Goal: Transaction & Acquisition: Obtain resource

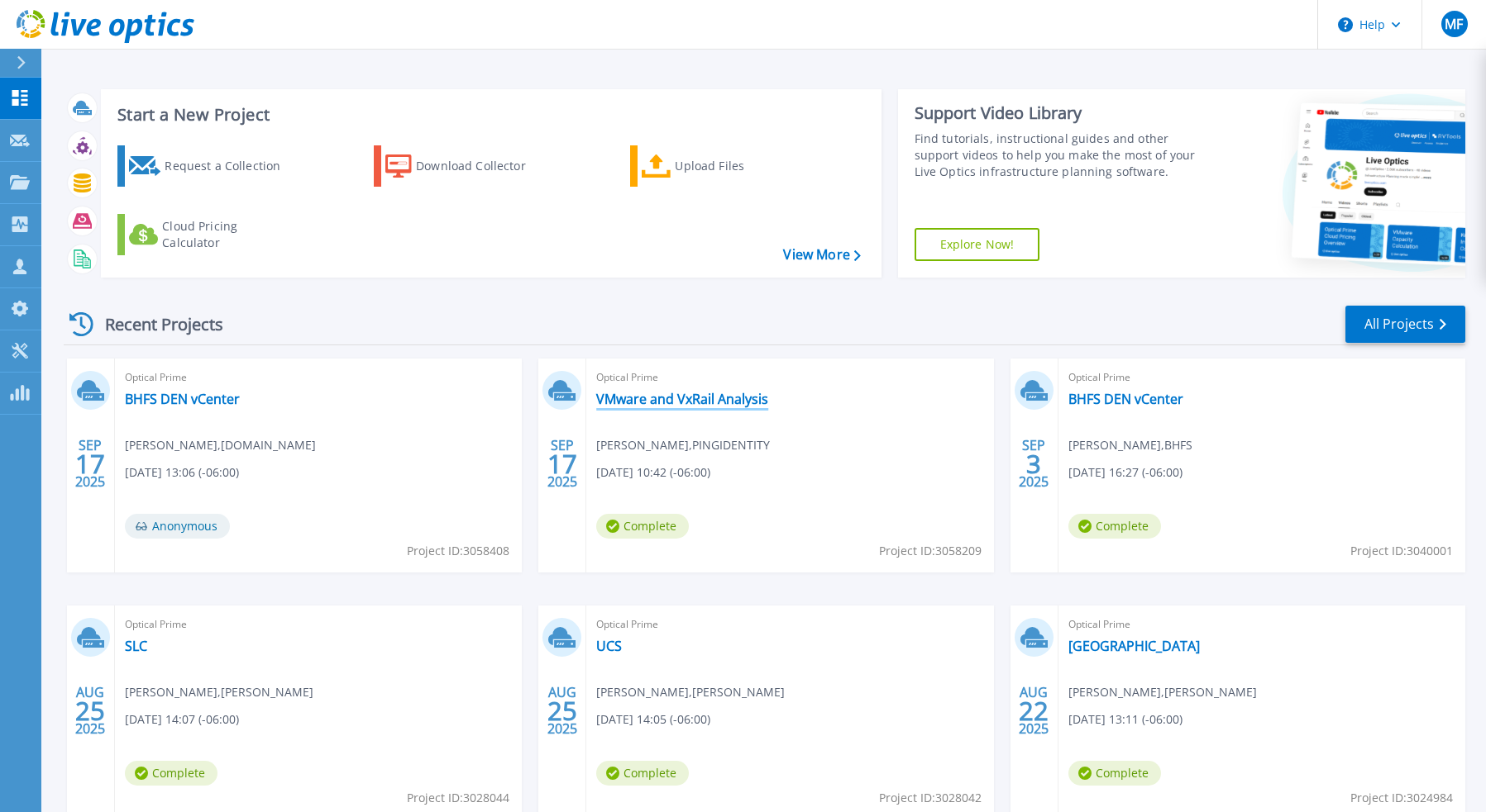
click at [746, 399] on link "VMware and VxRail Analysis" at bounding box center [682, 399] width 172 height 16
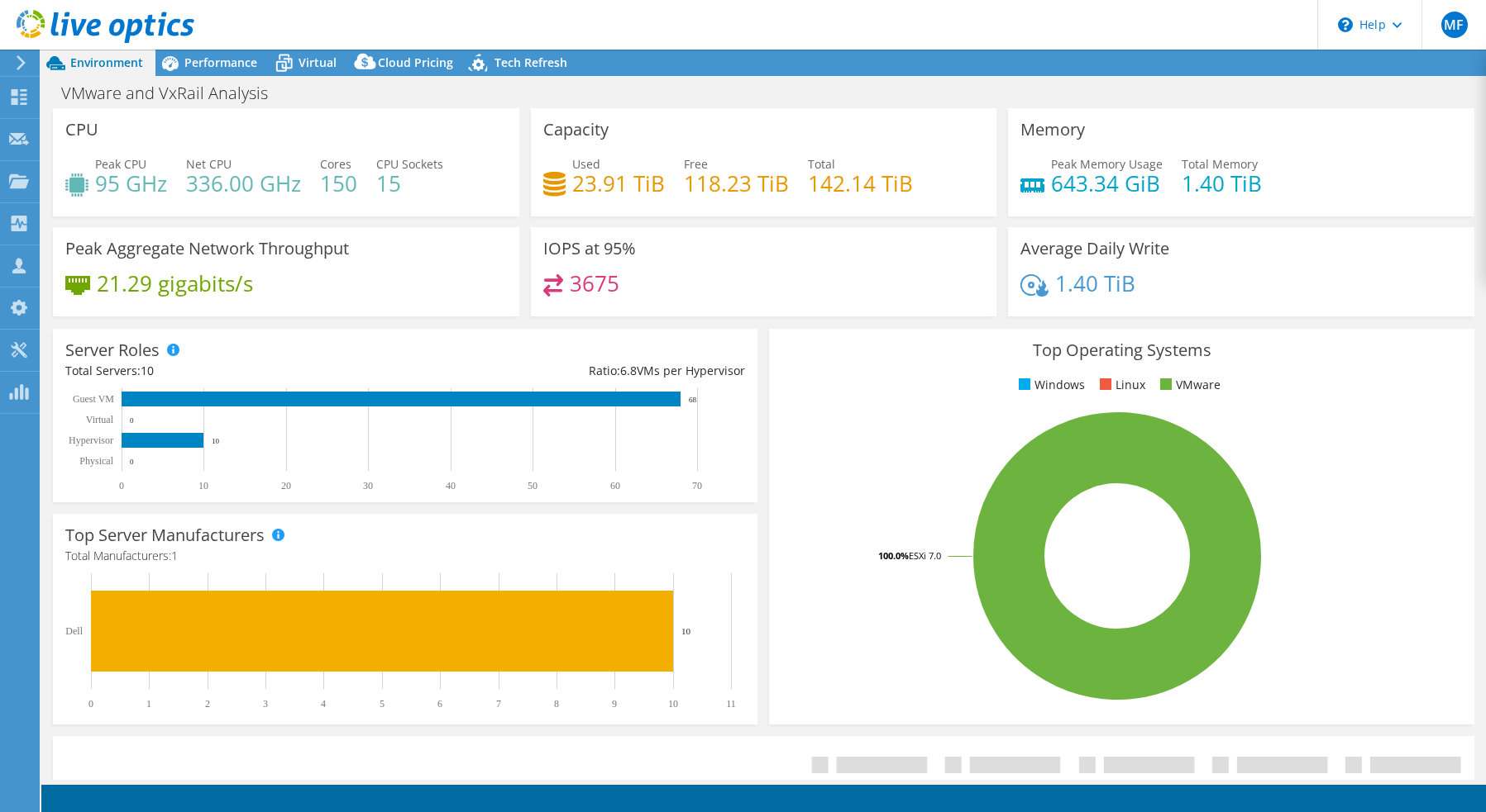
select select "USD"
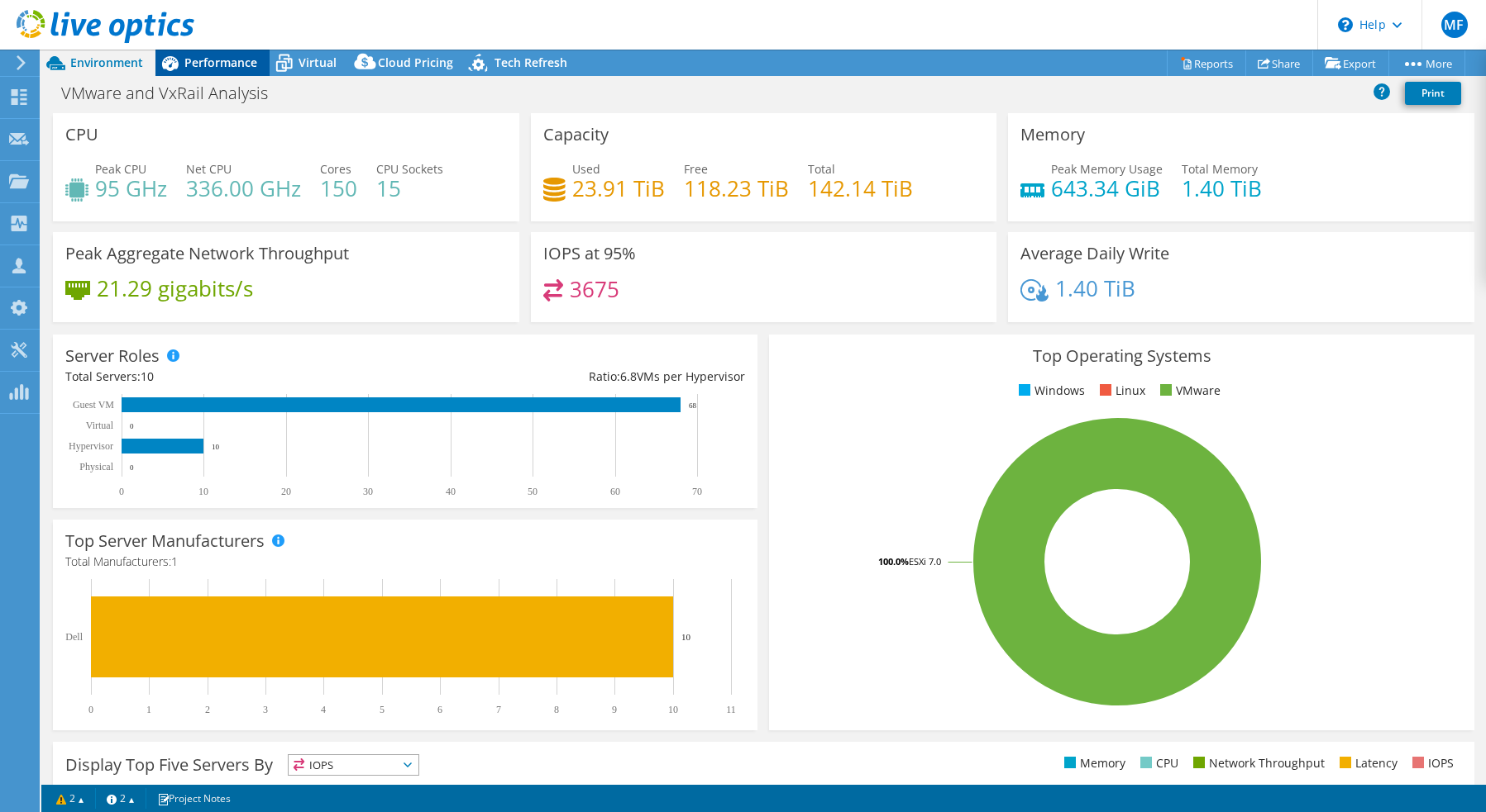
click at [242, 62] on span "Performance" at bounding box center [221, 62] width 72 height 15
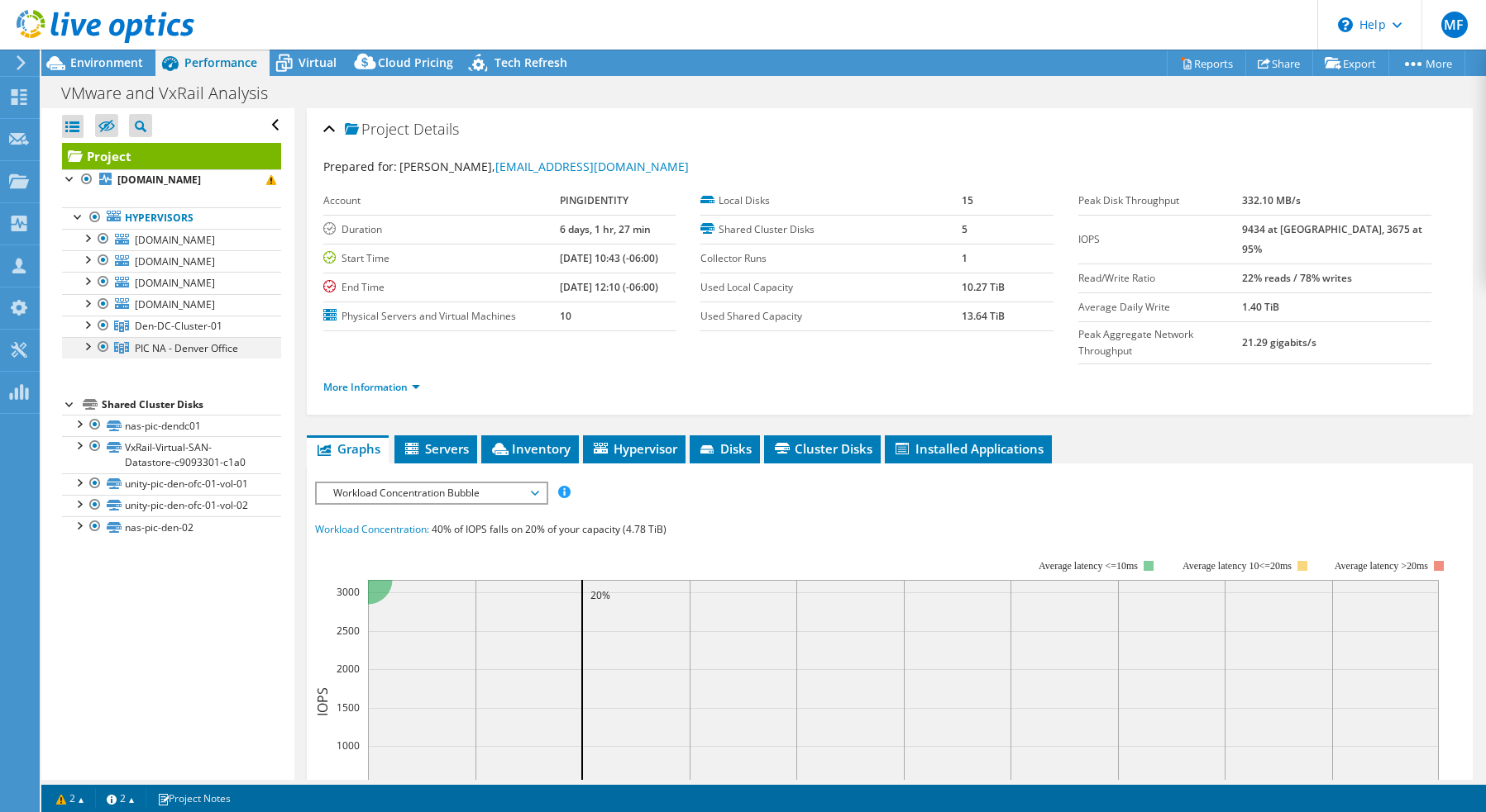
click at [101, 347] on div at bounding box center [103, 347] width 16 height 20
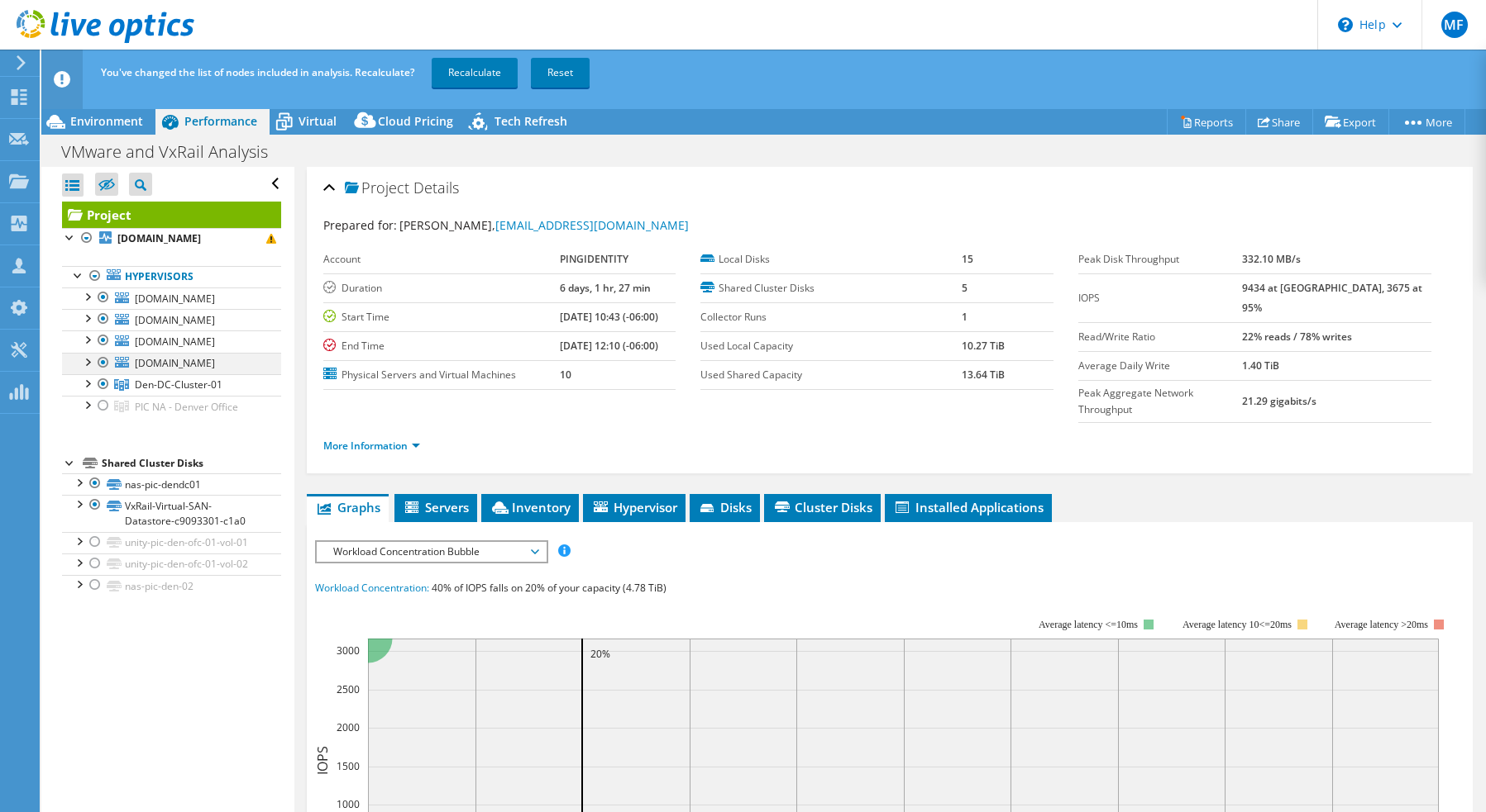
click at [103, 360] on div at bounding box center [103, 363] width 16 height 20
click at [101, 339] on div at bounding box center [103, 340] width 16 height 20
click at [101, 320] on div at bounding box center [103, 319] width 16 height 20
click at [102, 295] on div at bounding box center [103, 298] width 16 height 20
click at [467, 53] on div "You've changed the list of nodes included in analysis. Recalculate? Recalculate…" at bounding box center [794, 72] width 1395 height 46
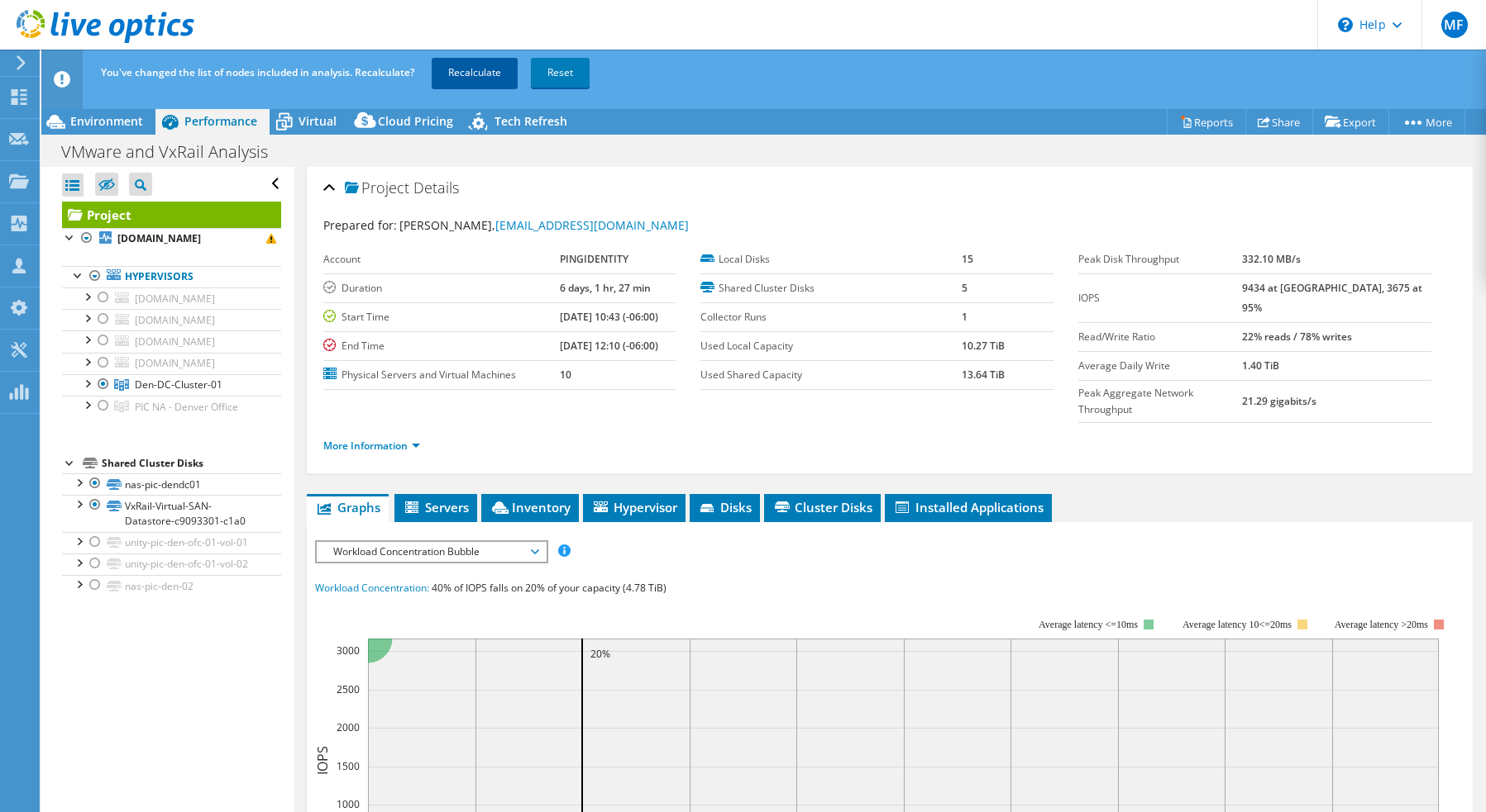
click at [471, 72] on link "Recalculate" at bounding box center [475, 72] width 86 height 30
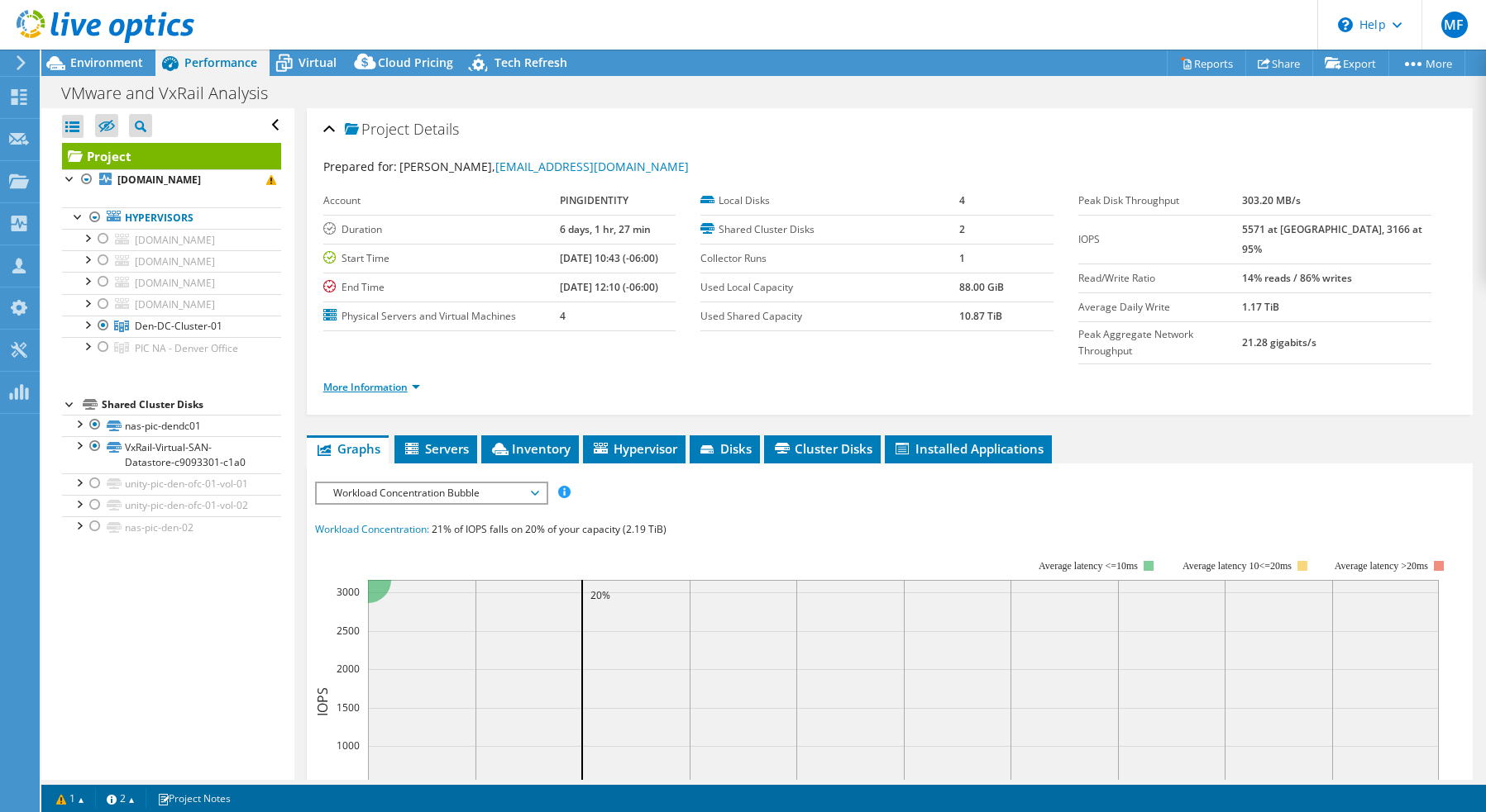
click at [394, 380] on link "More Information" at bounding box center [371, 387] width 97 height 14
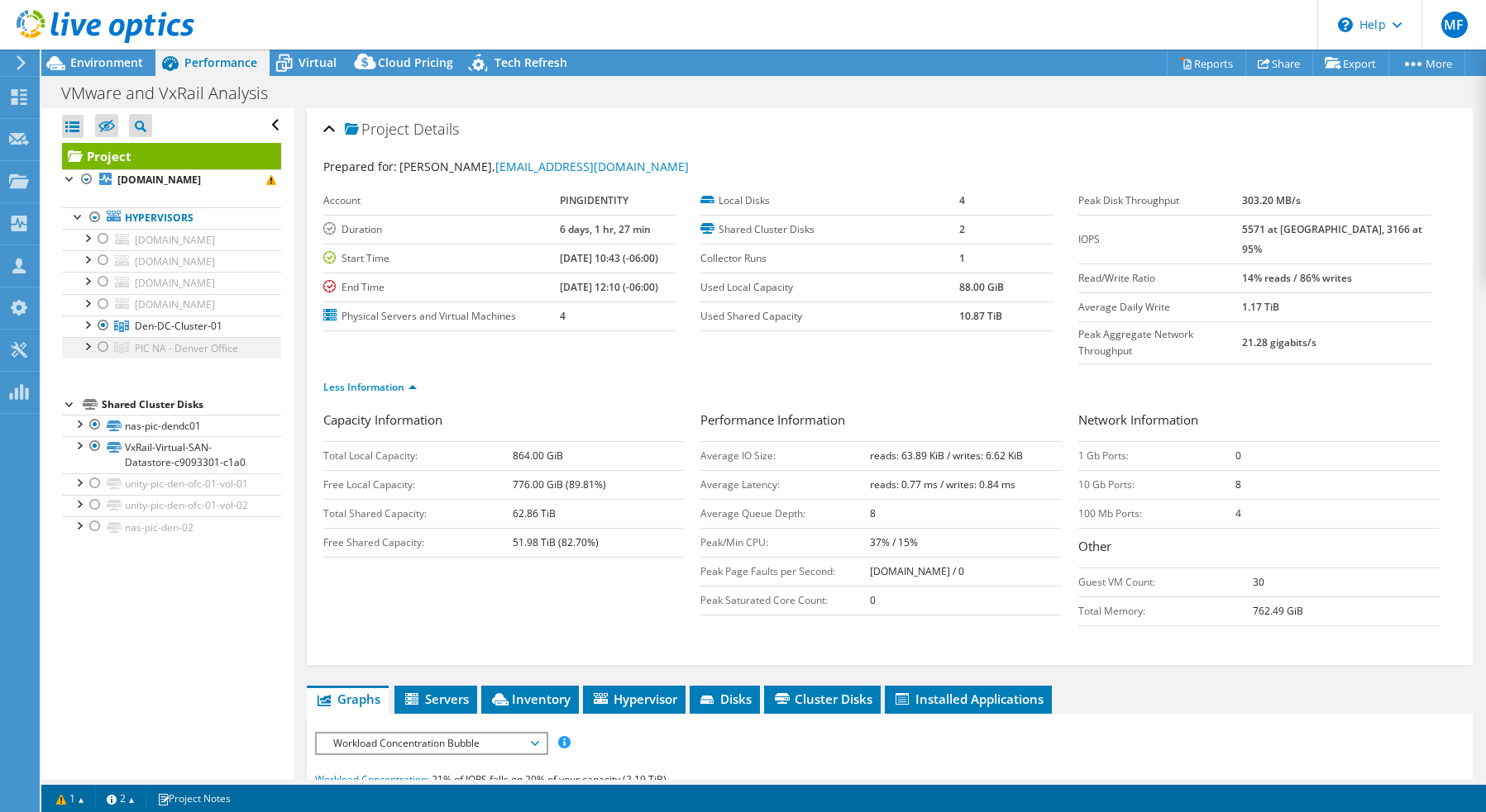
click at [103, 349] on div at bounding box center [103, 347] width 16 height 20
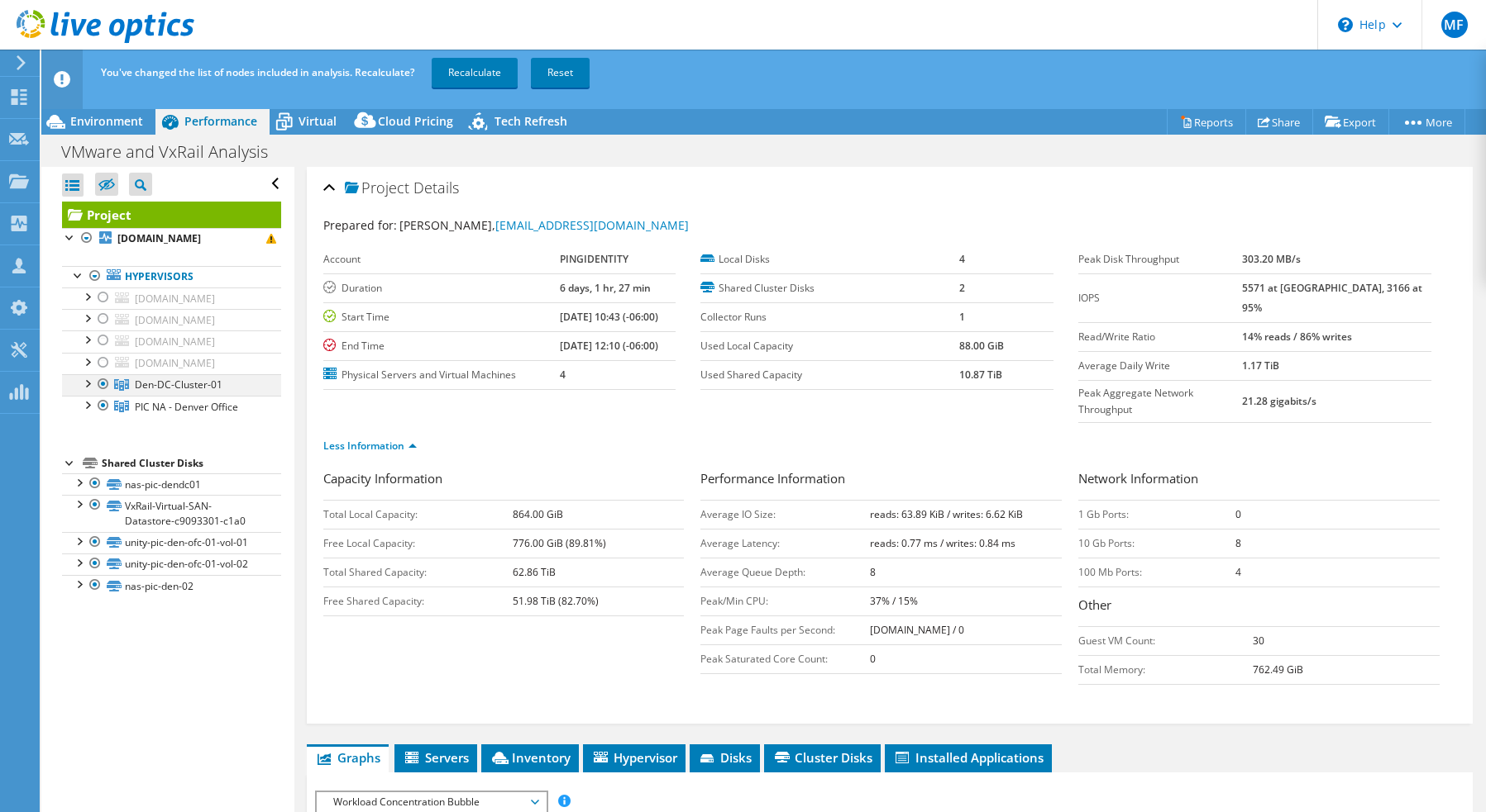
click at [106, 382] on div at bounding box center [103, 385] width 16 height 20
click at [483, 75] on link "Recalculate" at bounding box center [475, 72] width 86 height 30
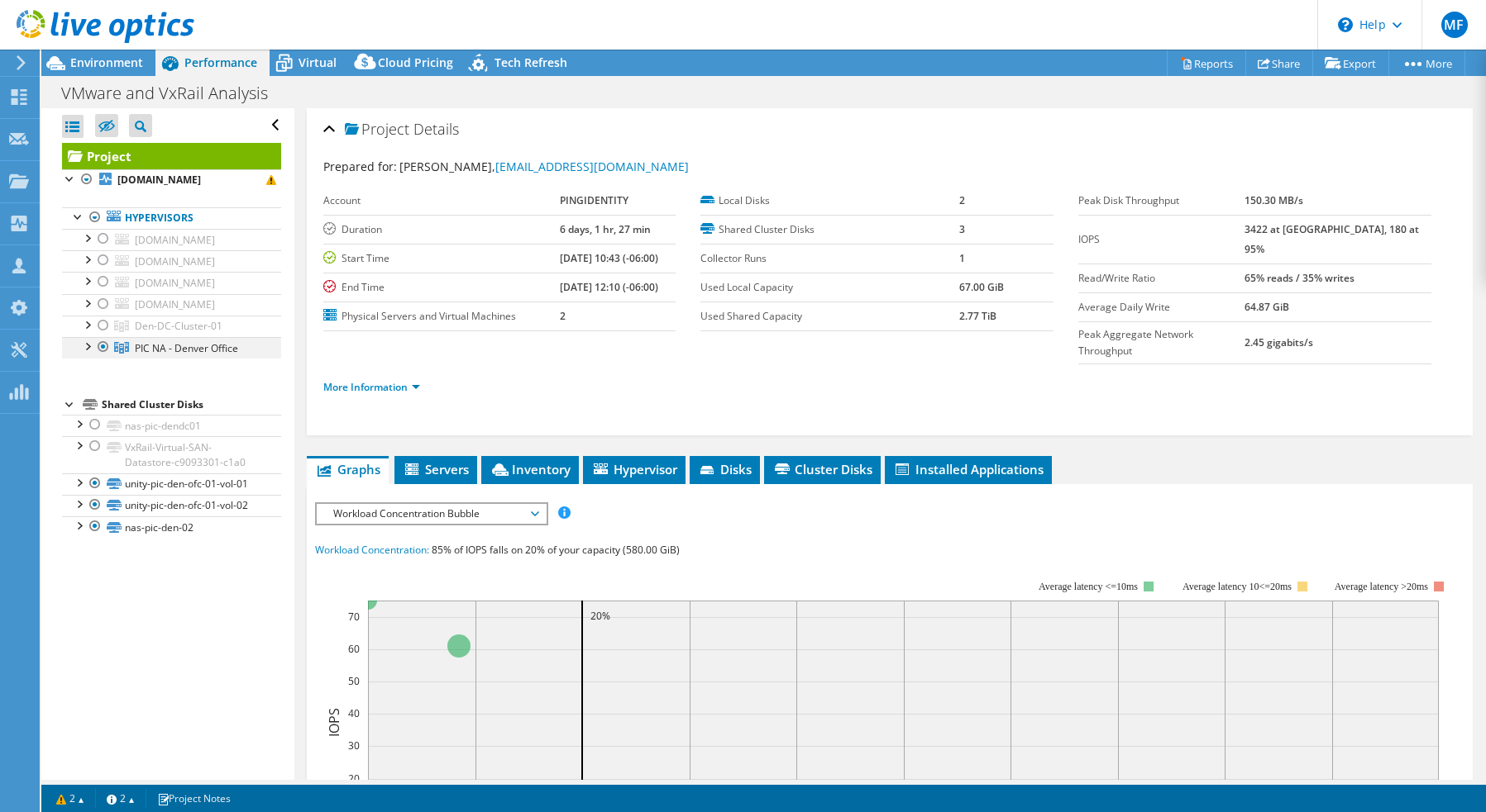
click at [106, 347] on div at bounding box center [103, 347] width 16 height 20
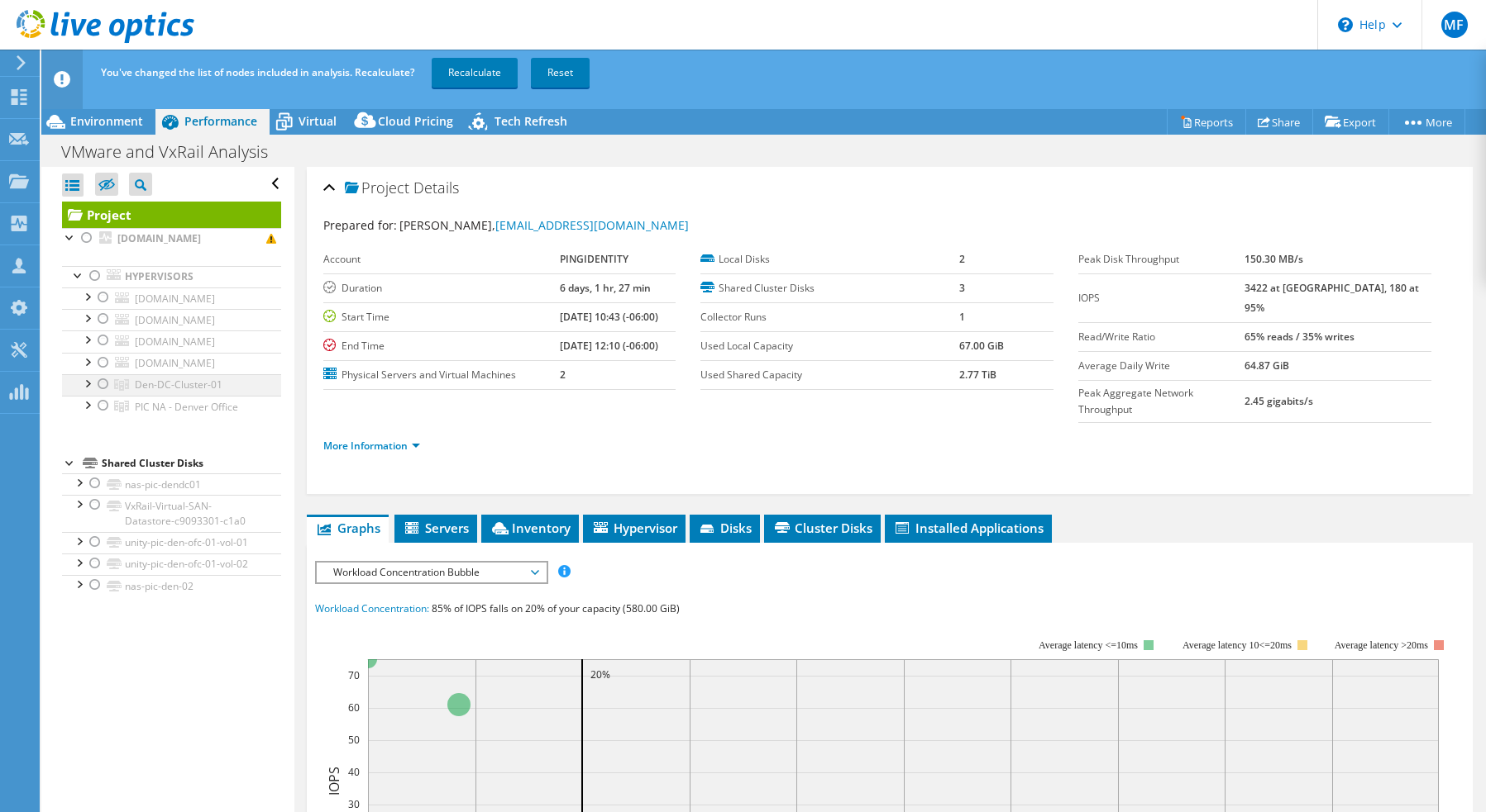
click at [105, 389] on div at bounding box center [103, 385] width 16 height 20
click at [489, 68] on link "Recalculate" at bounding box center [475, 72] width 86 height 30
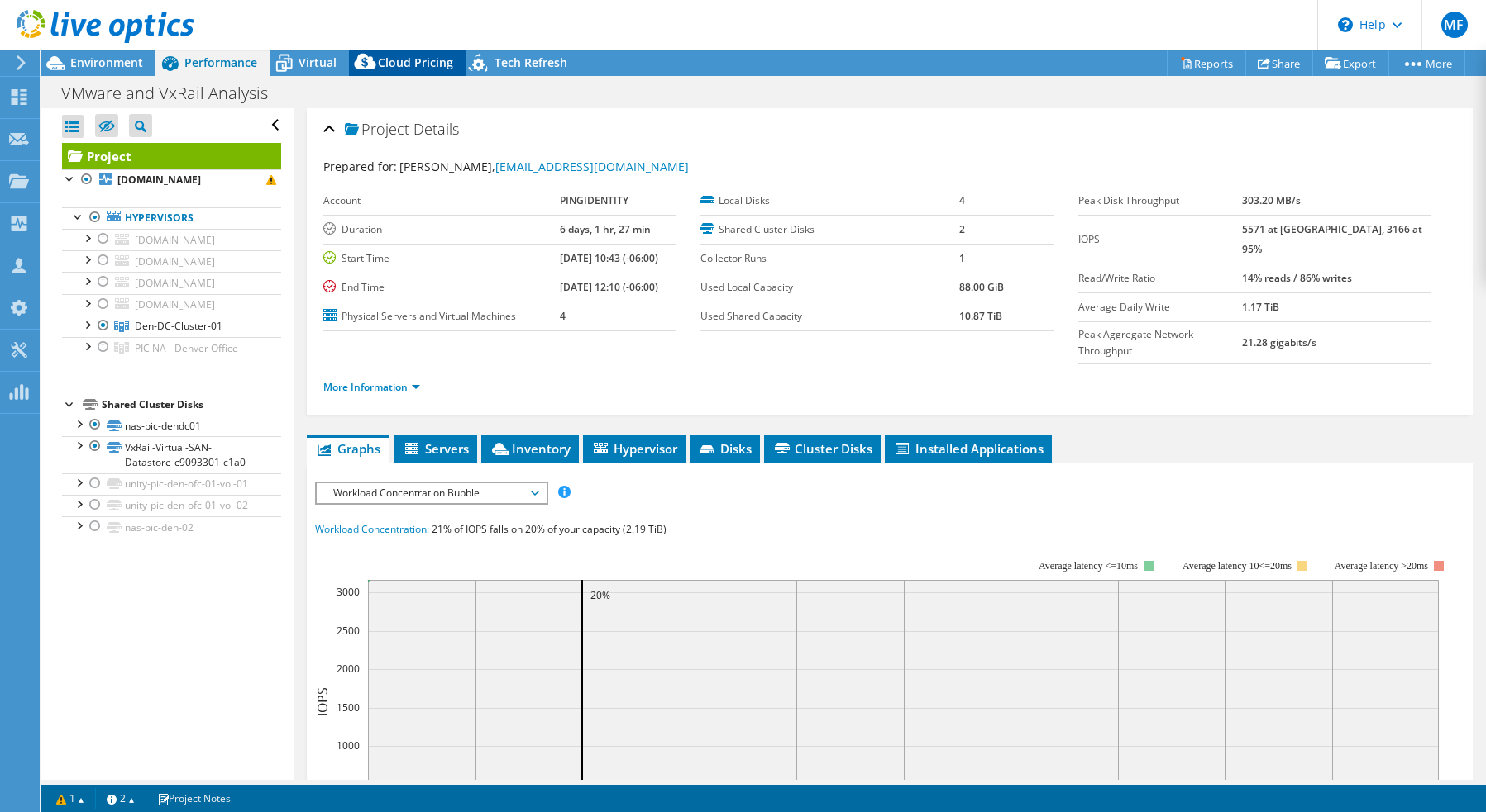
click at [438, 62] on span "Cloud Pricing" at bounding box center [415, 62] width 75 height 15
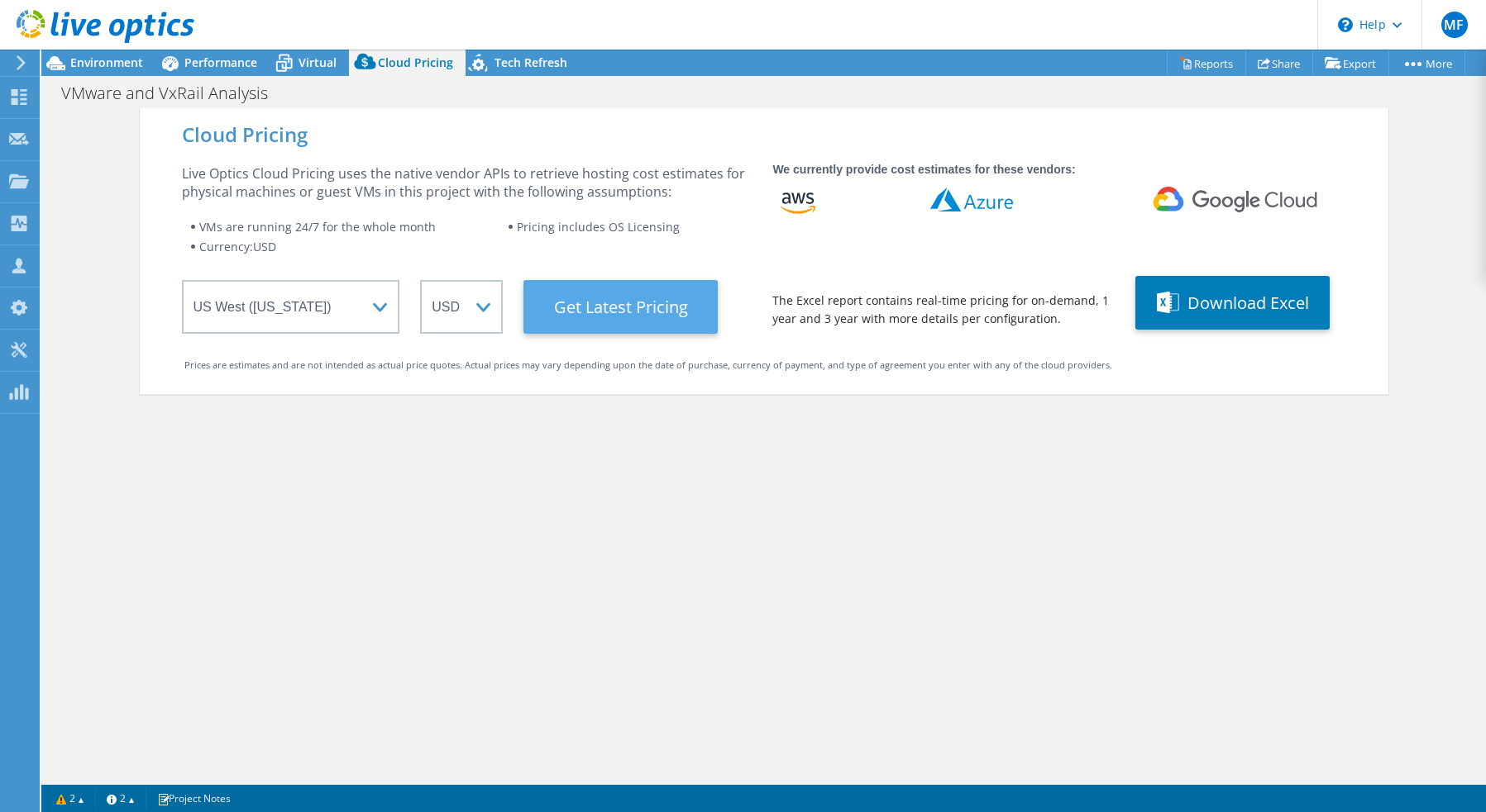
click at [587, 307] on Latest "Get Latest Pricing" at bounding box center [620, 306] width 195 height 53
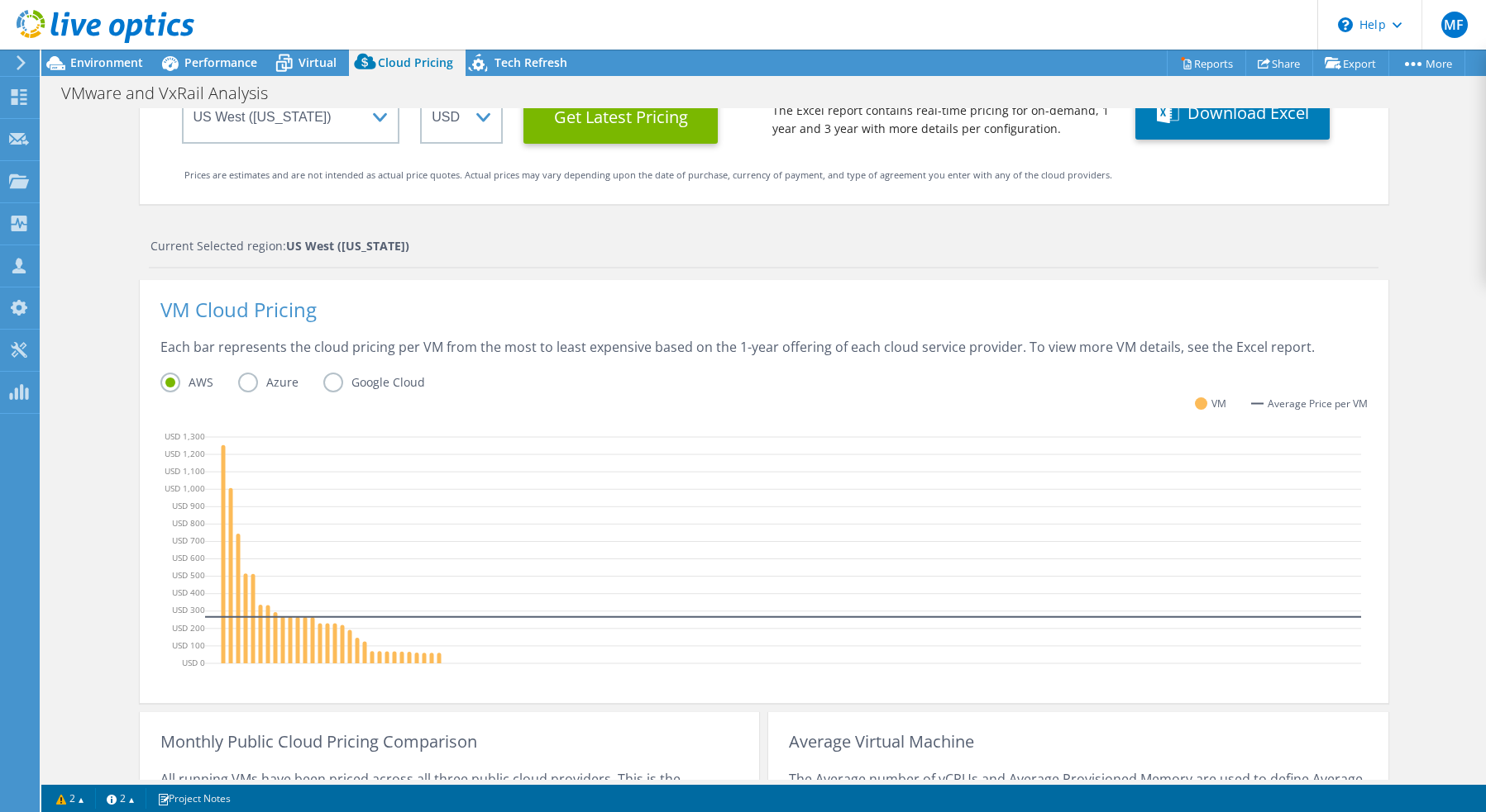
scroll to position [157, 0]
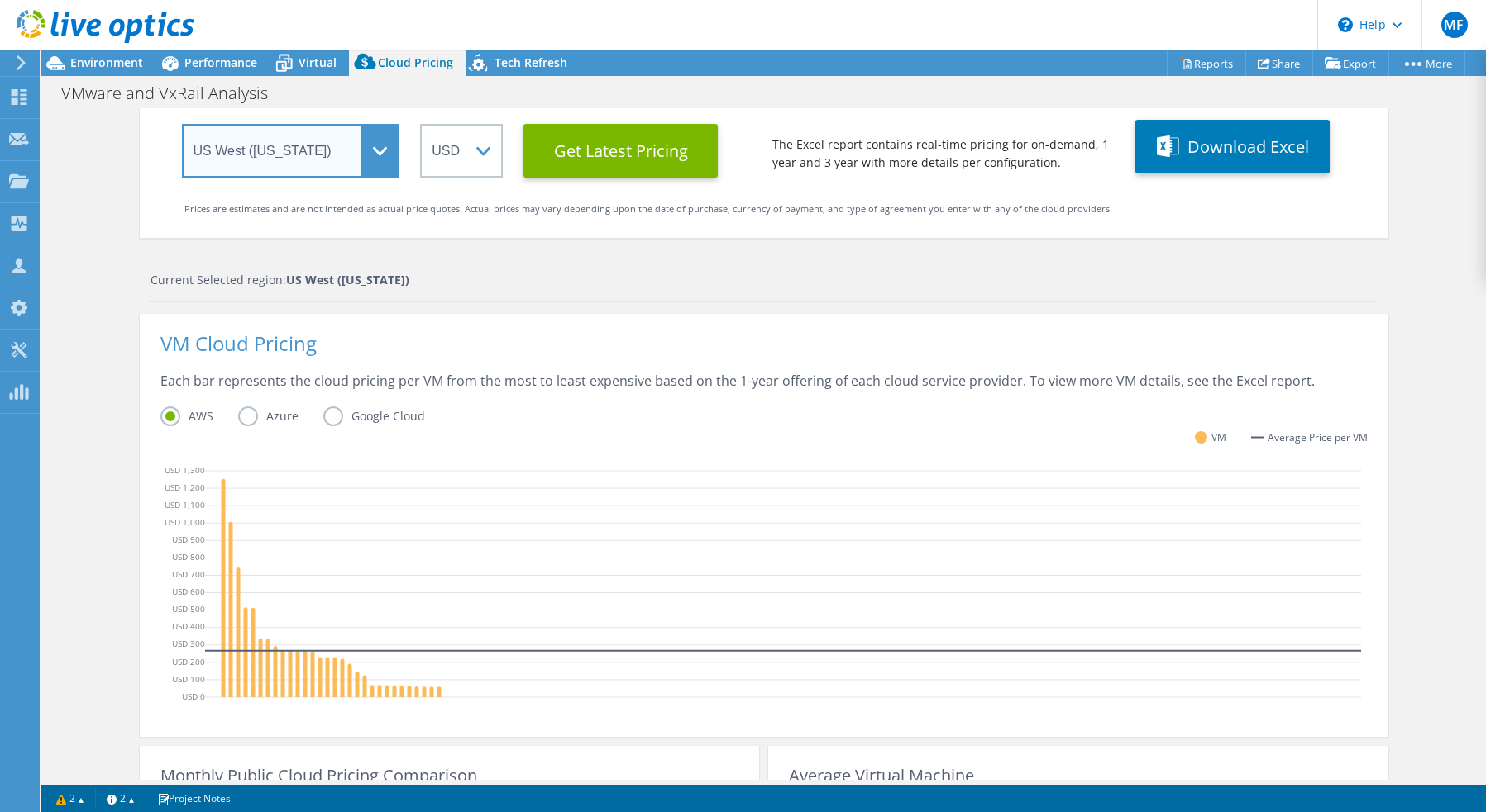
select select "USEast"
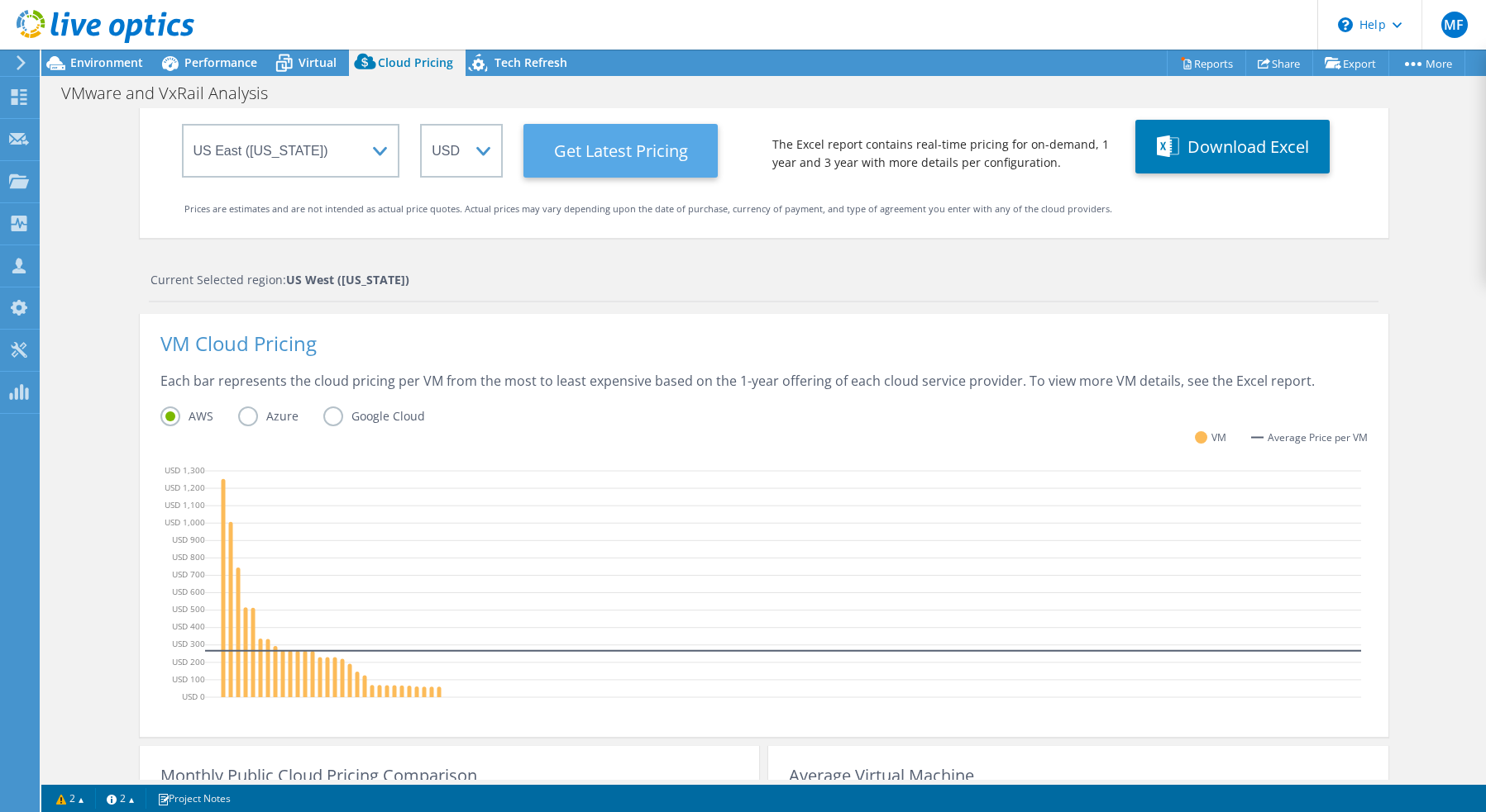
click at [633, 158] on Latest "Get Latest Pricing" at bounding box center [620, 150] width 195 height 53
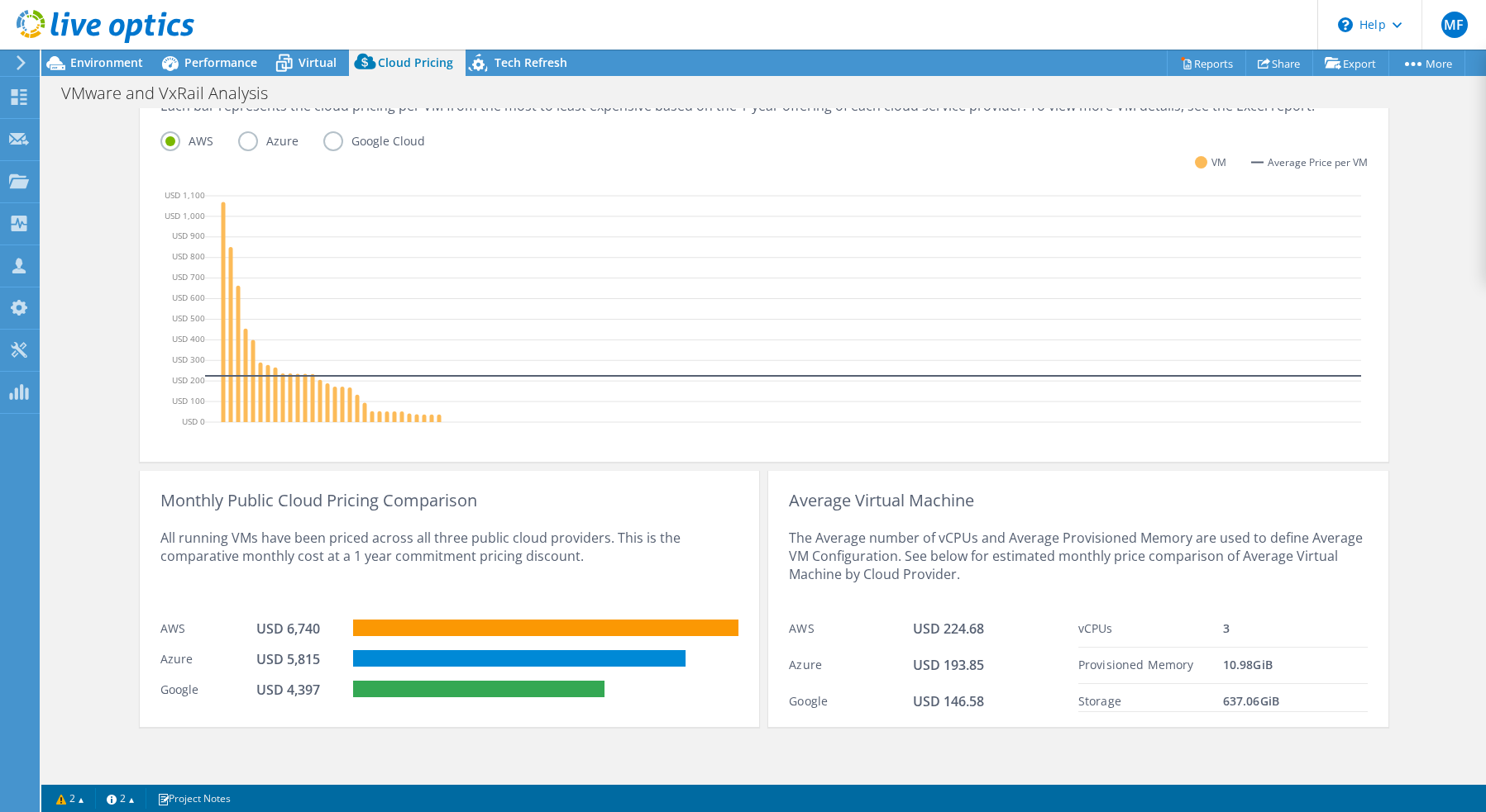
scroll to position [433, 0]
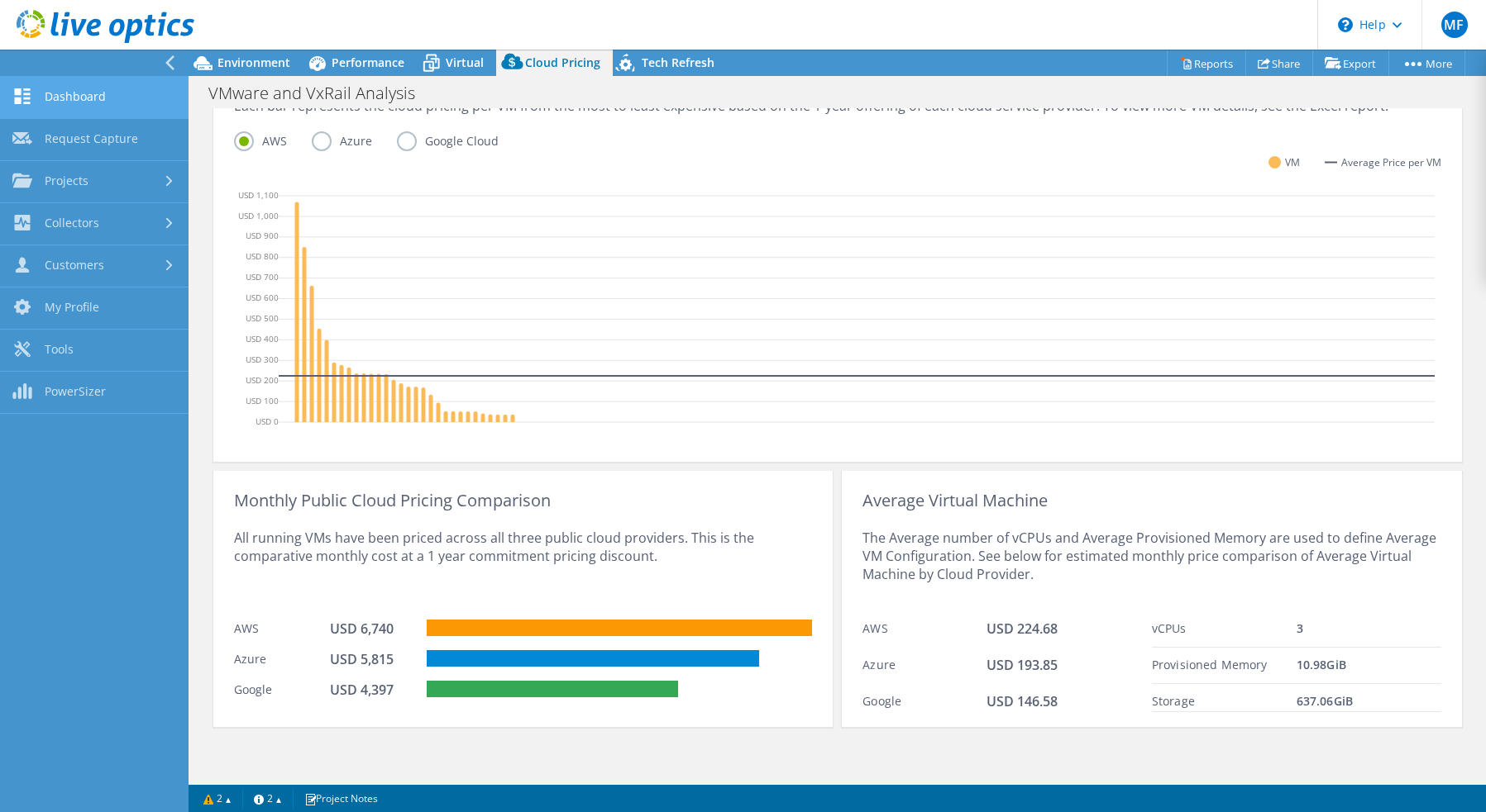
click at [72, 98] on link "Dashboard" at bounding box center [94, 98] width 188 height 43
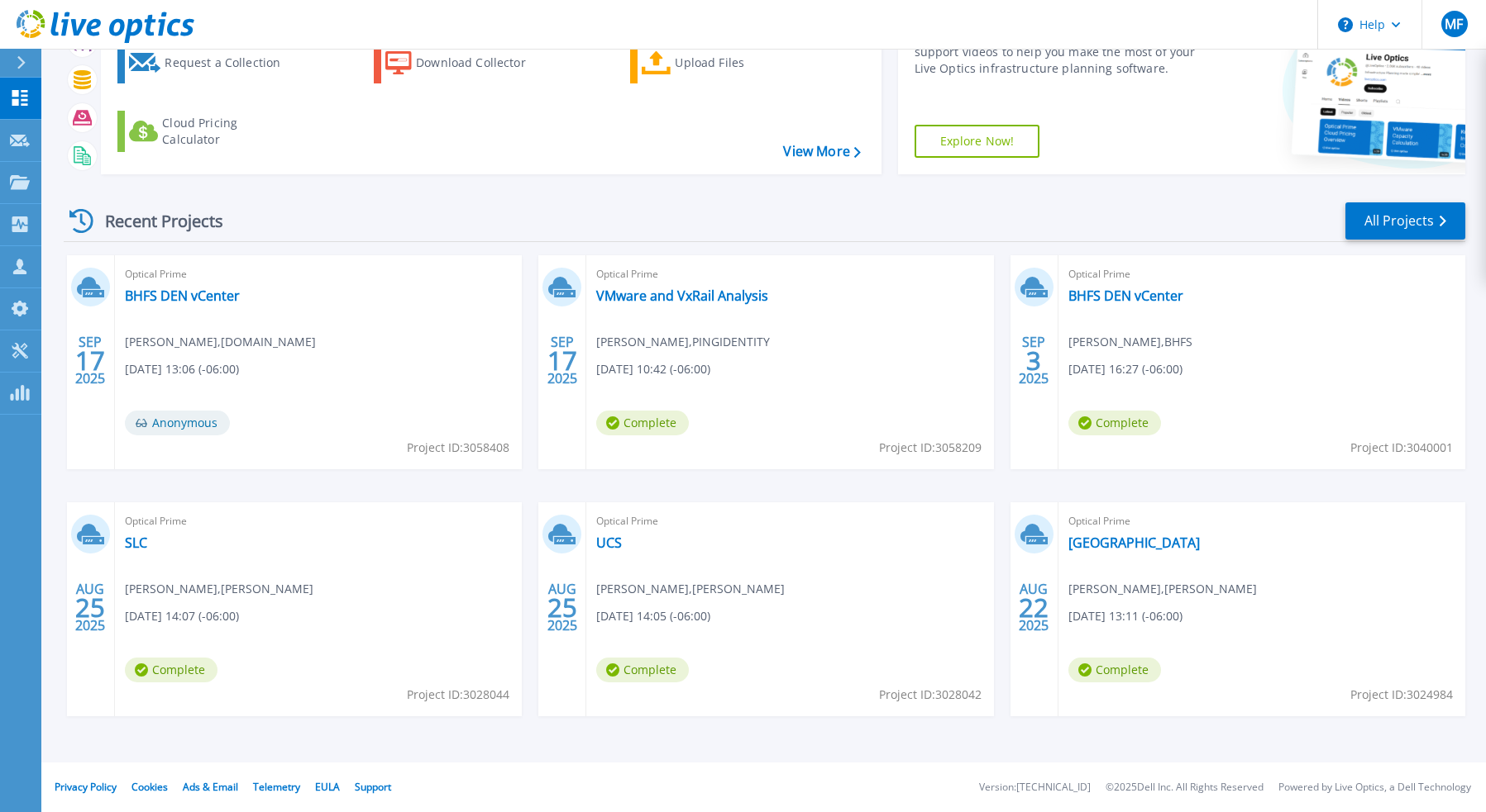
scroll to position [103, 0]
click at [1079, 542] on link "[GEOGRAPHIC_DATA]" at bounding box center [1134, 543] width 131 height 16
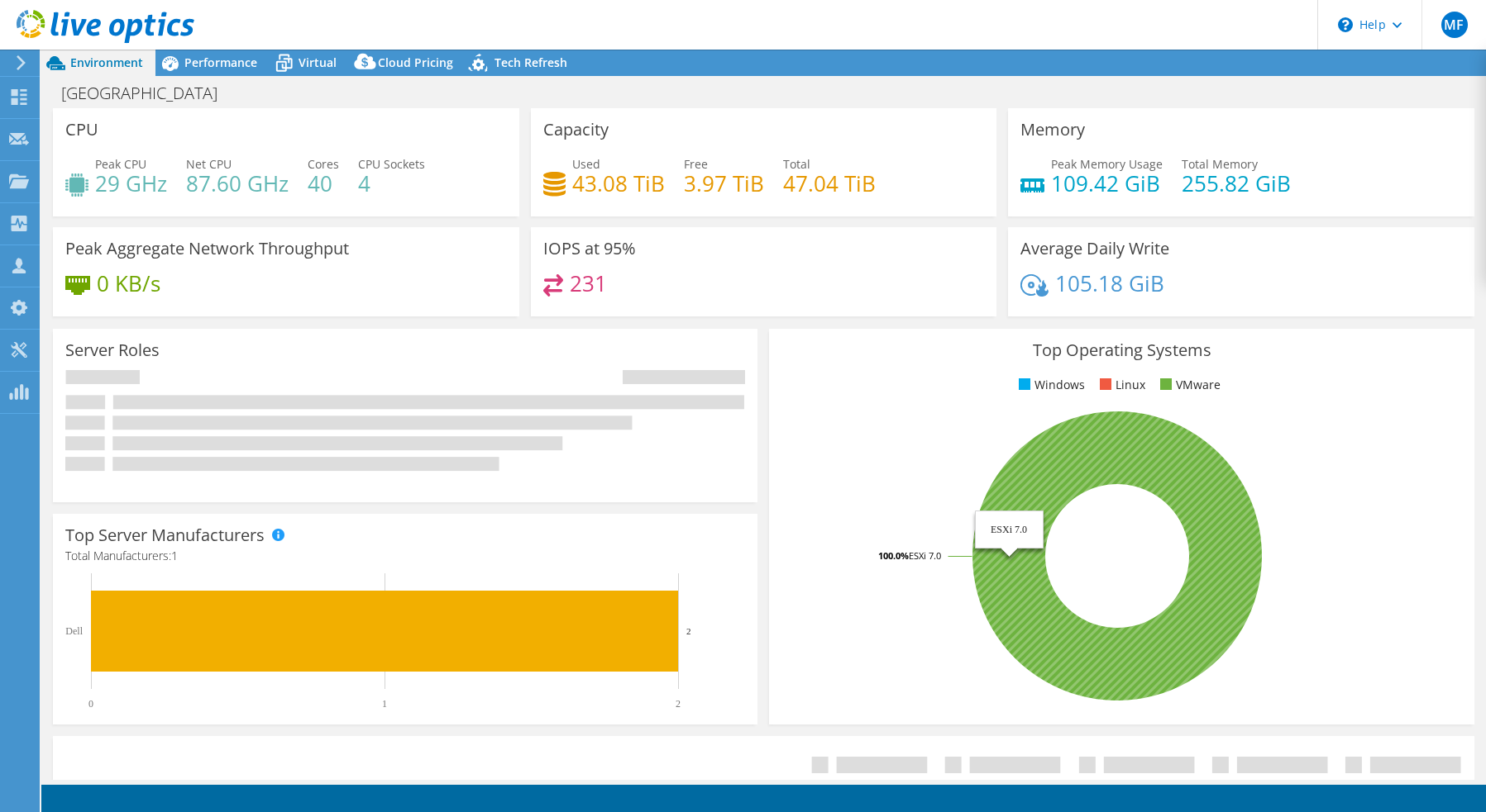
select select "USEast"
select select "USD"
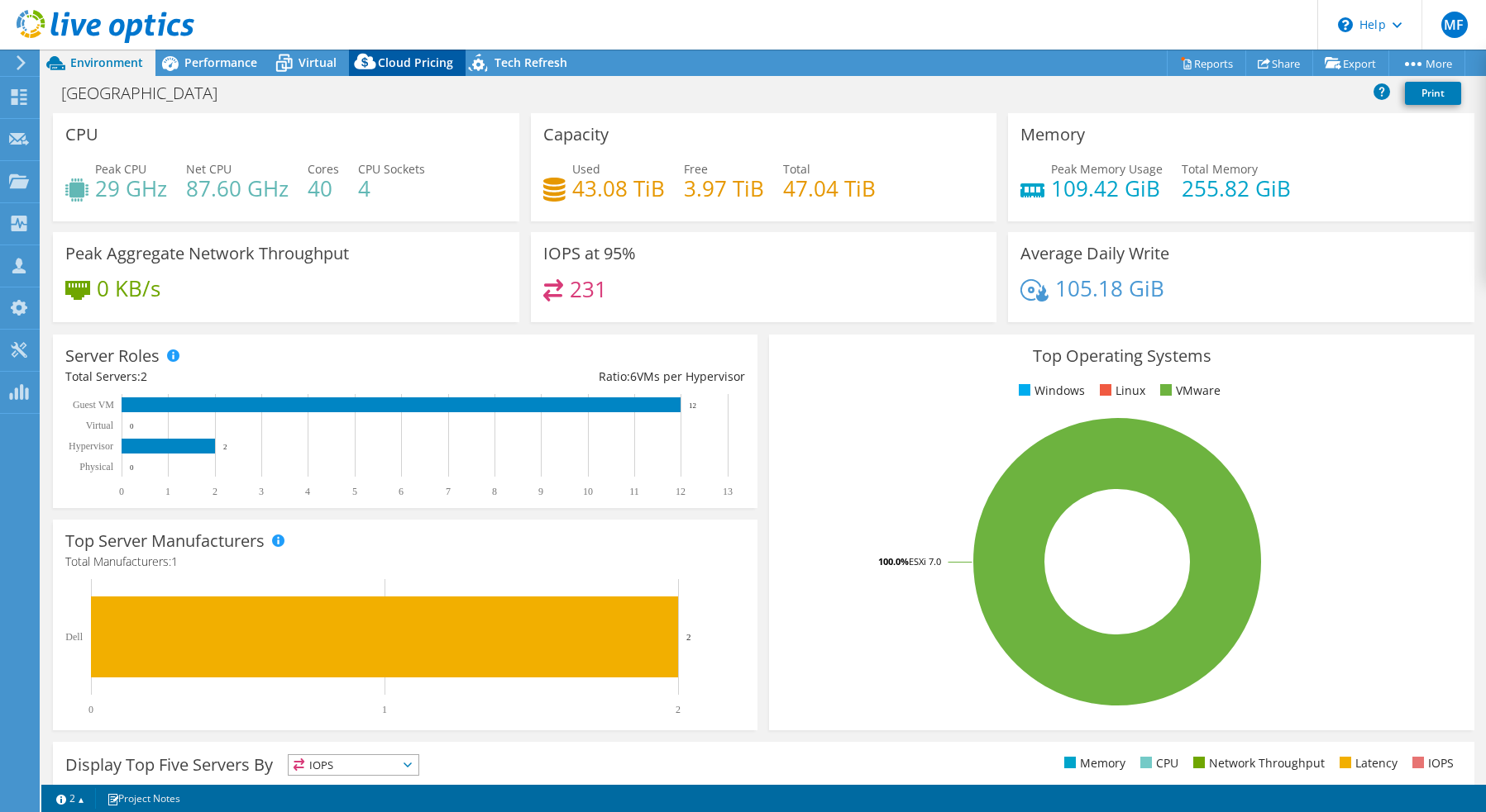
click at [435, 66] on span "Cloud Pricing" at bounding box center [415, 62] width 75 height 15
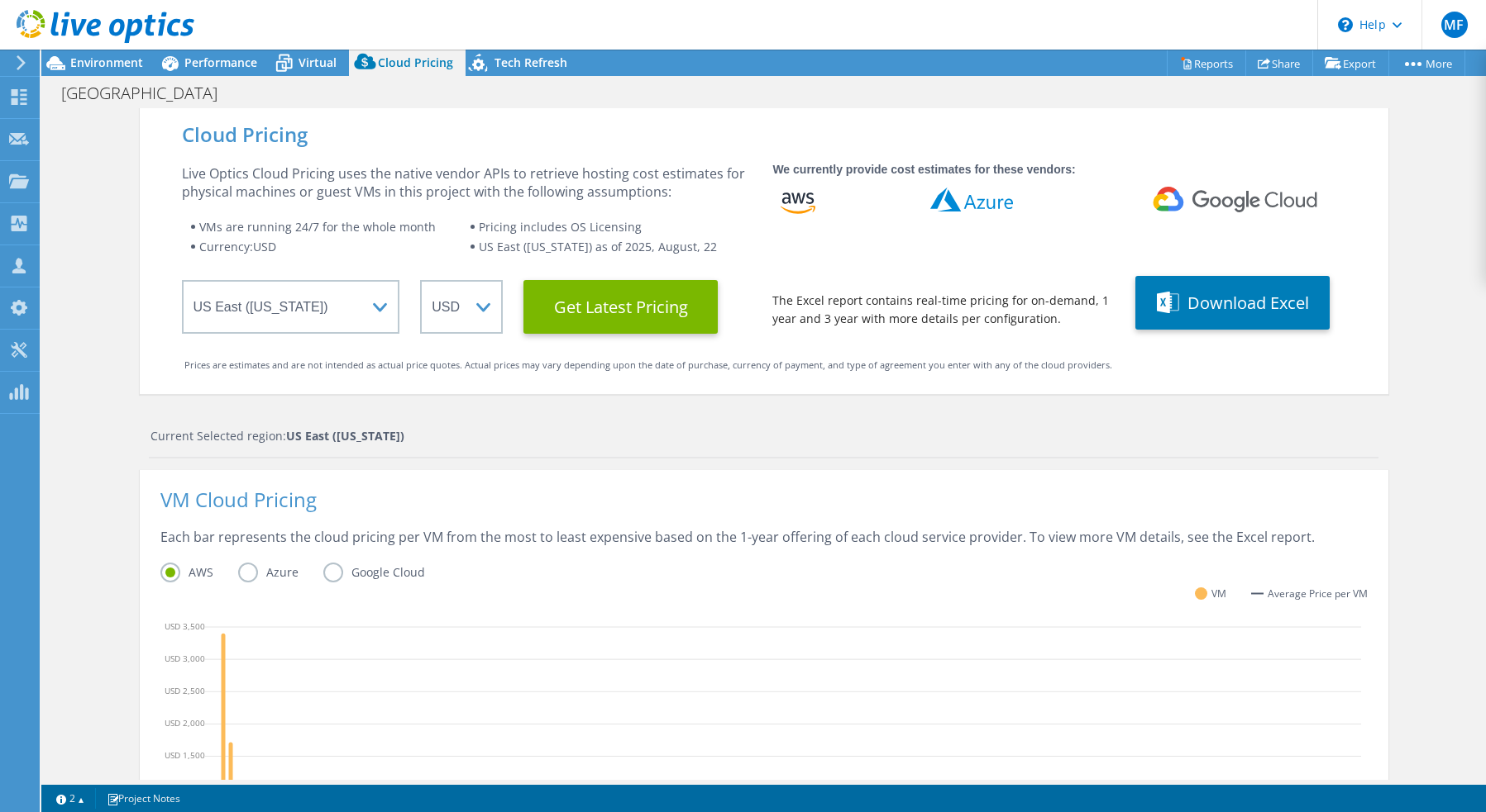
click at [23, 54] on div "MF Partner Team Member Matthew Fraker Matthew_Fraker@SHI.com shi.com My Profile…" at bounding box center [743, 406] width 1486 height 812
click at [23, 54] on div at bounding box center [97, 27] width 195 height 55
click at [19, 62] on icon at bounding box center [21, 62] width 13 height 14
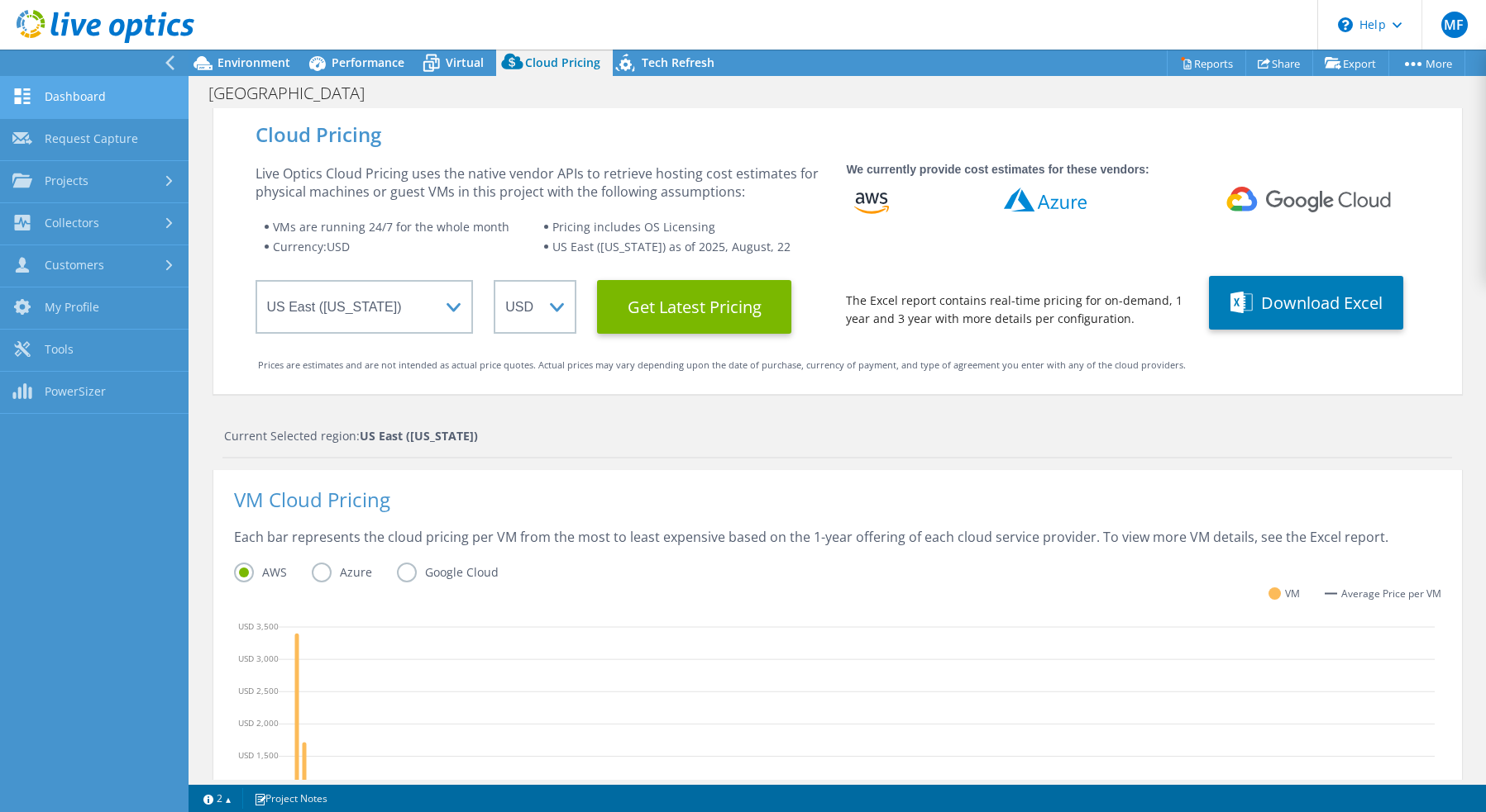
click at [86, 87] on link "Dashboard" at bounding box center [94, 98] width 188 height 43
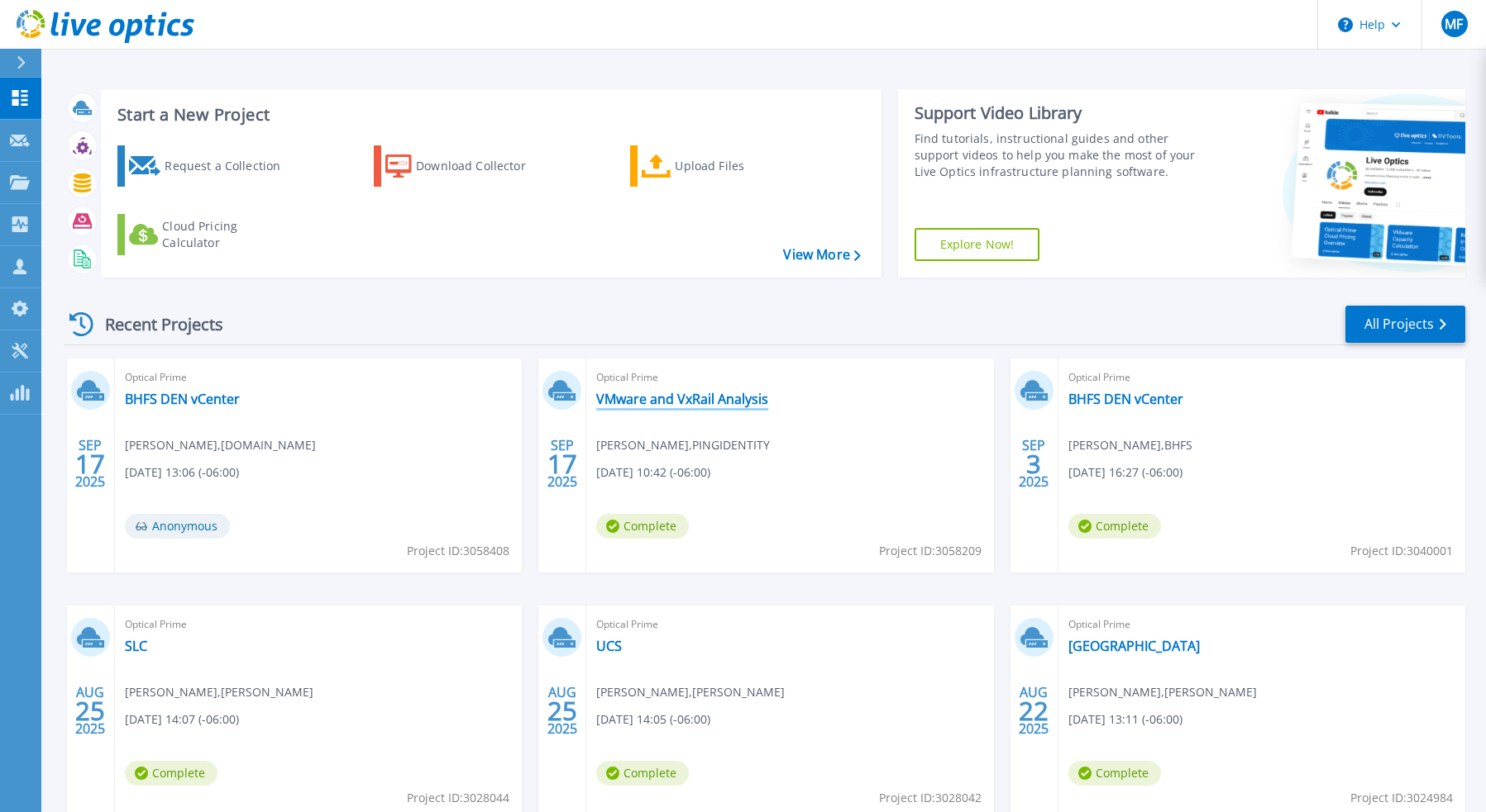
click at [768, 402] on link "VMware and VxRail Analysis" at bounding box center [682, 399] width 172 height 16
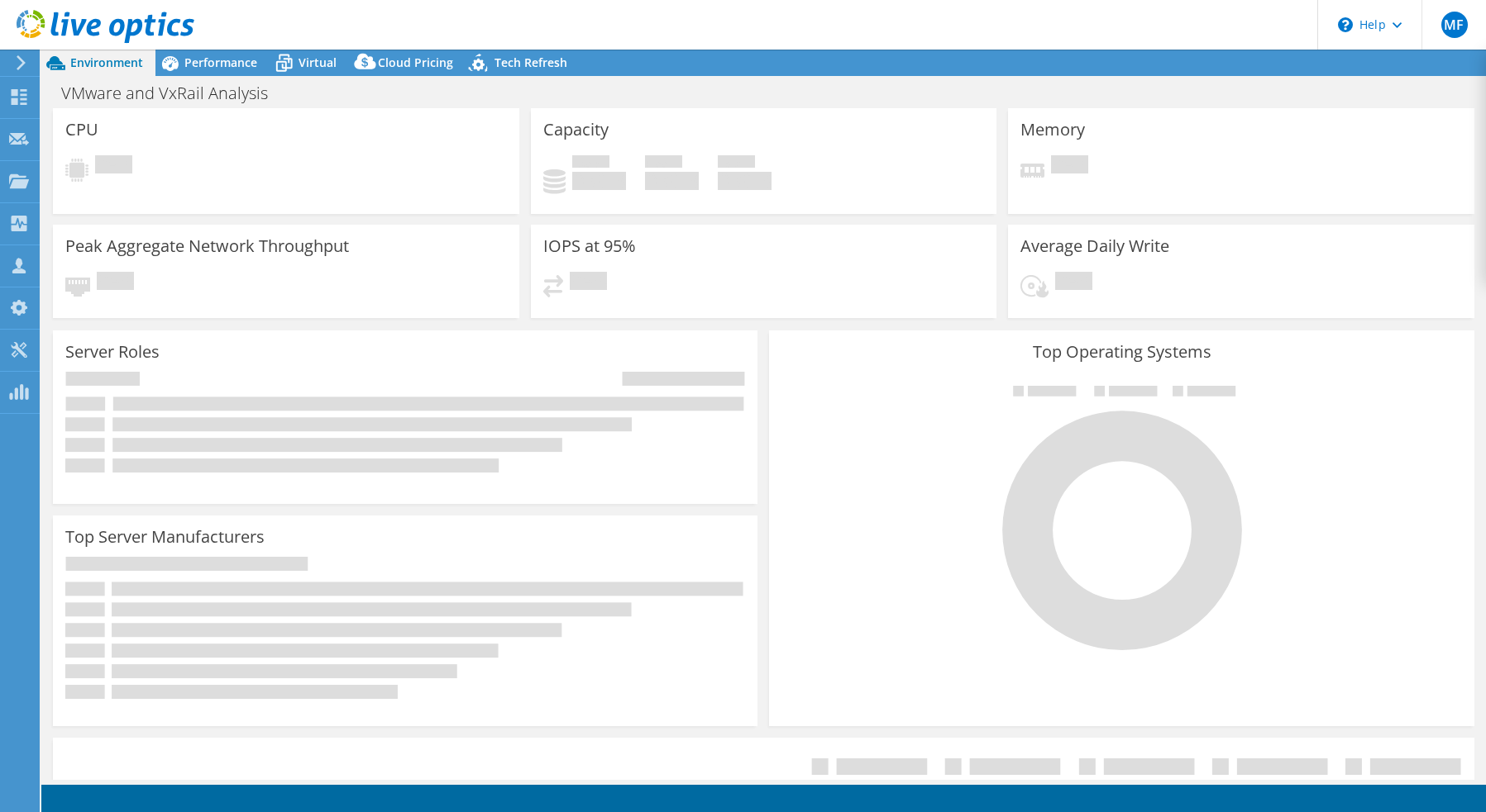
select select "USEast"
select select "USD"
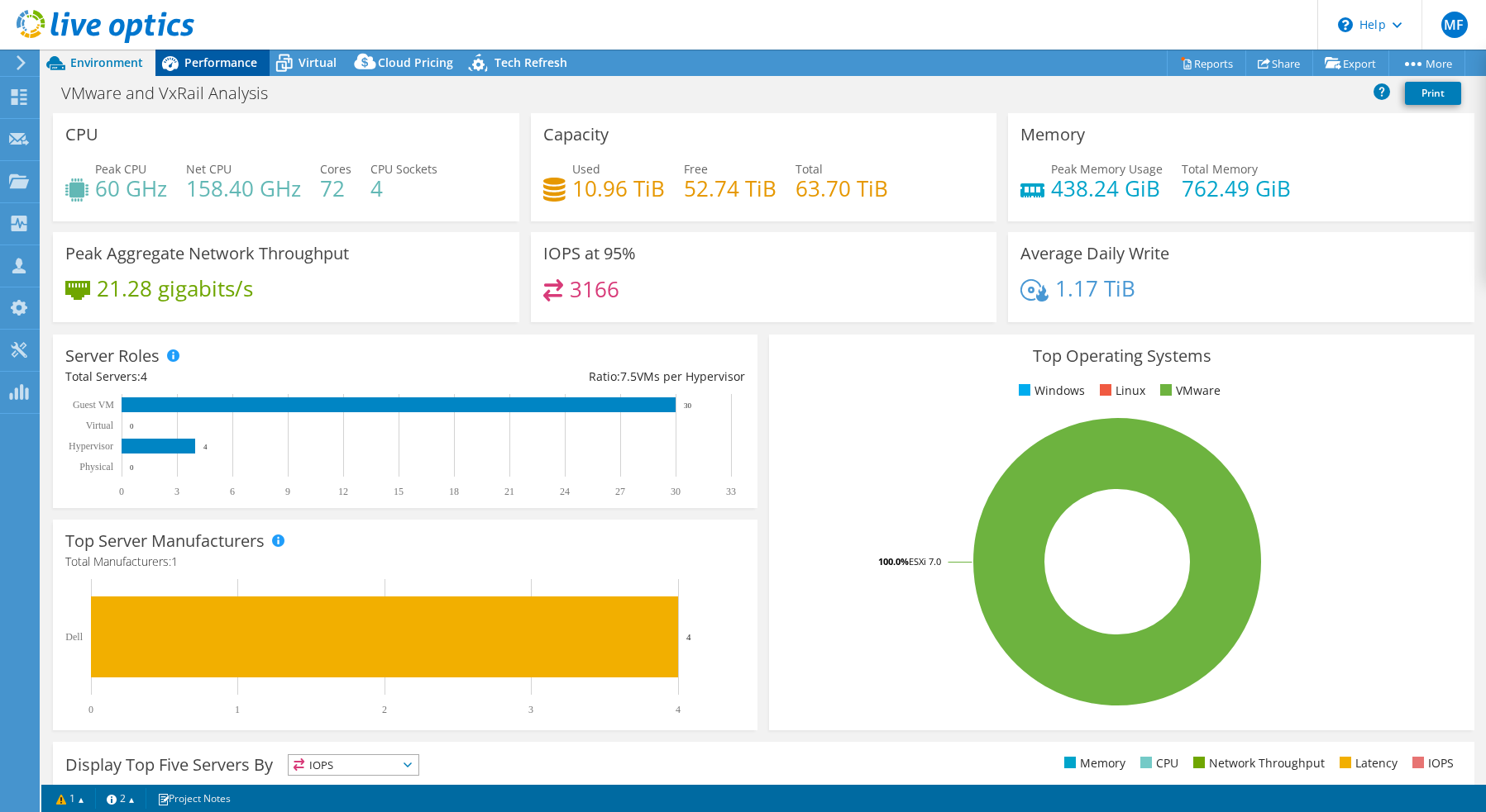
click at [238, 72] on div "Performance" at bounding box center [213, 62] width 114 height 26
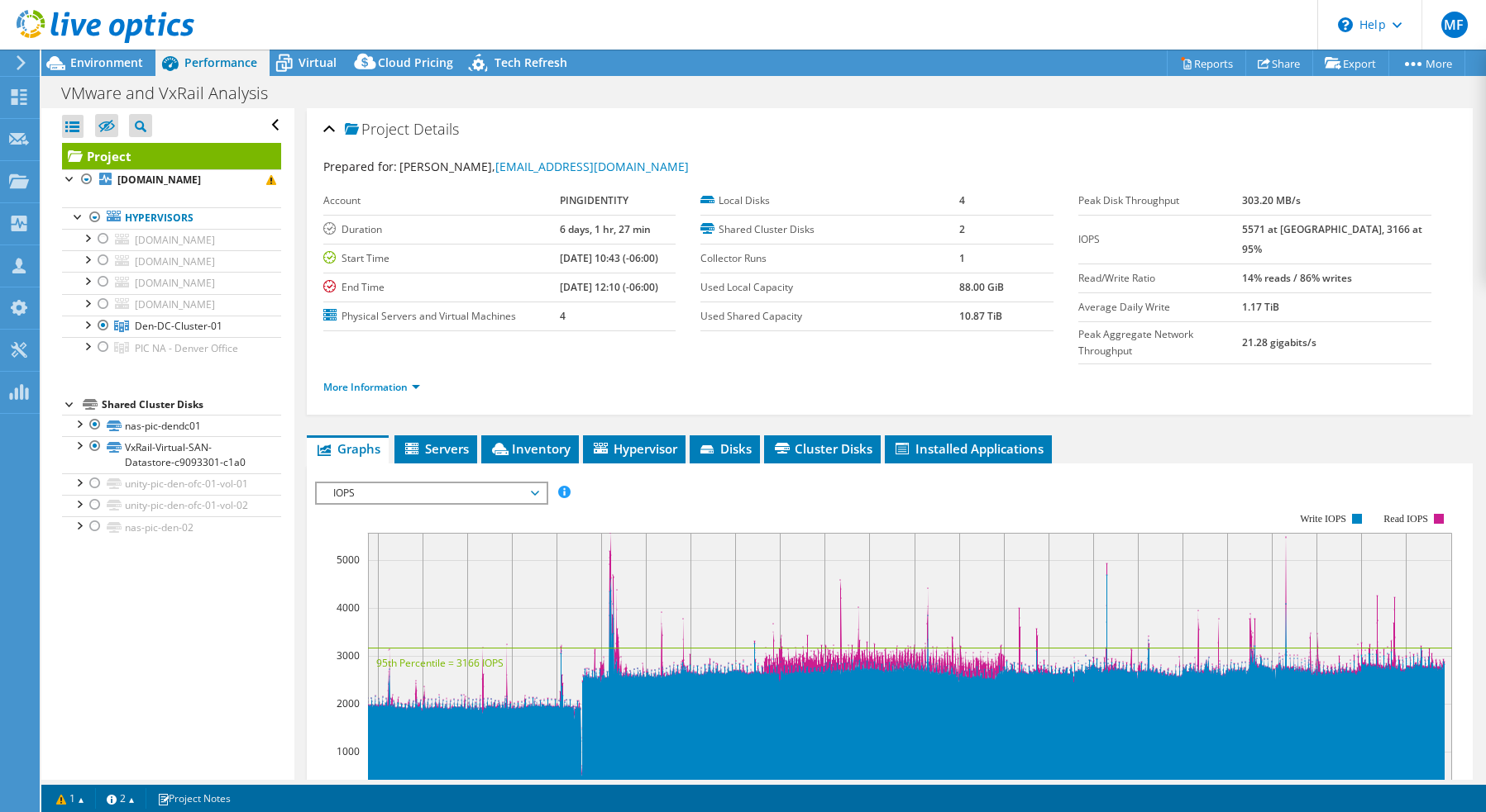
click at [132, 46] on div at bounding box center [97, 27] width 195 height 55
click at [128, 56] on span "Environment" at bounding box center [107, 62] width 72 height 15
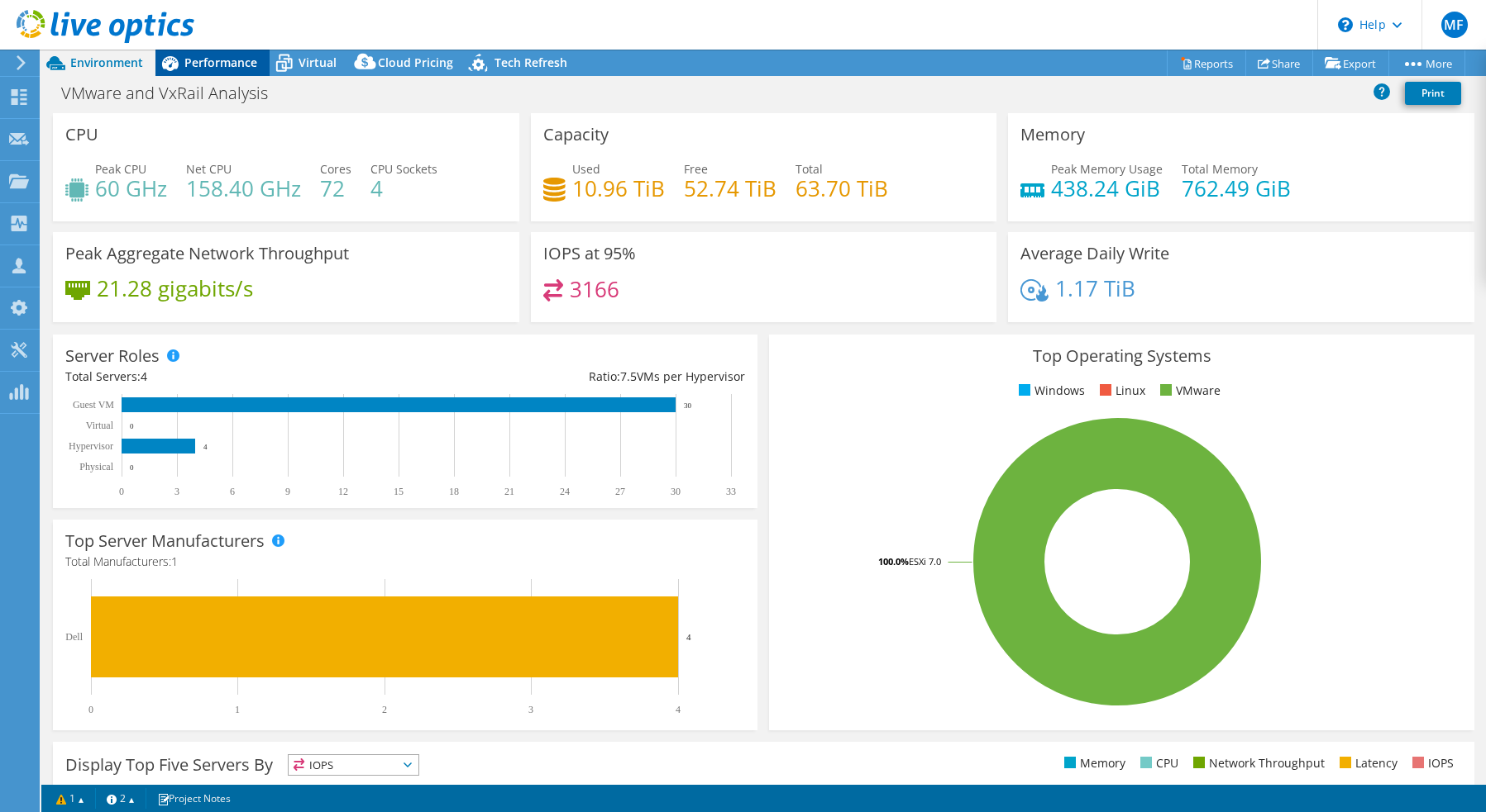
click at [223, 53] on div "Performance" at bounding box center [213, 62] width 114 height 26
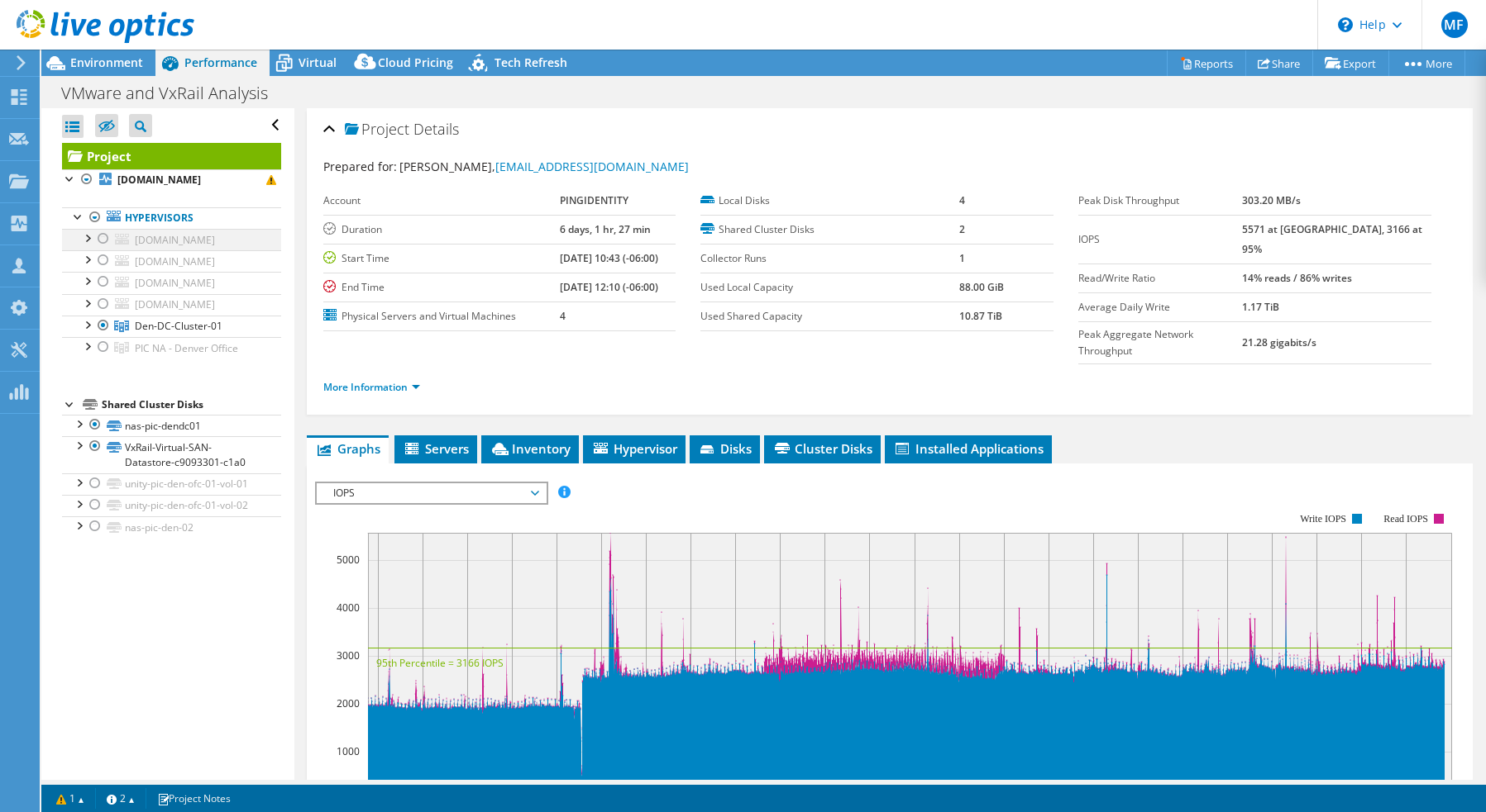
click at [108, 240] on div at bounding box center [103, 239] width 16 height 20
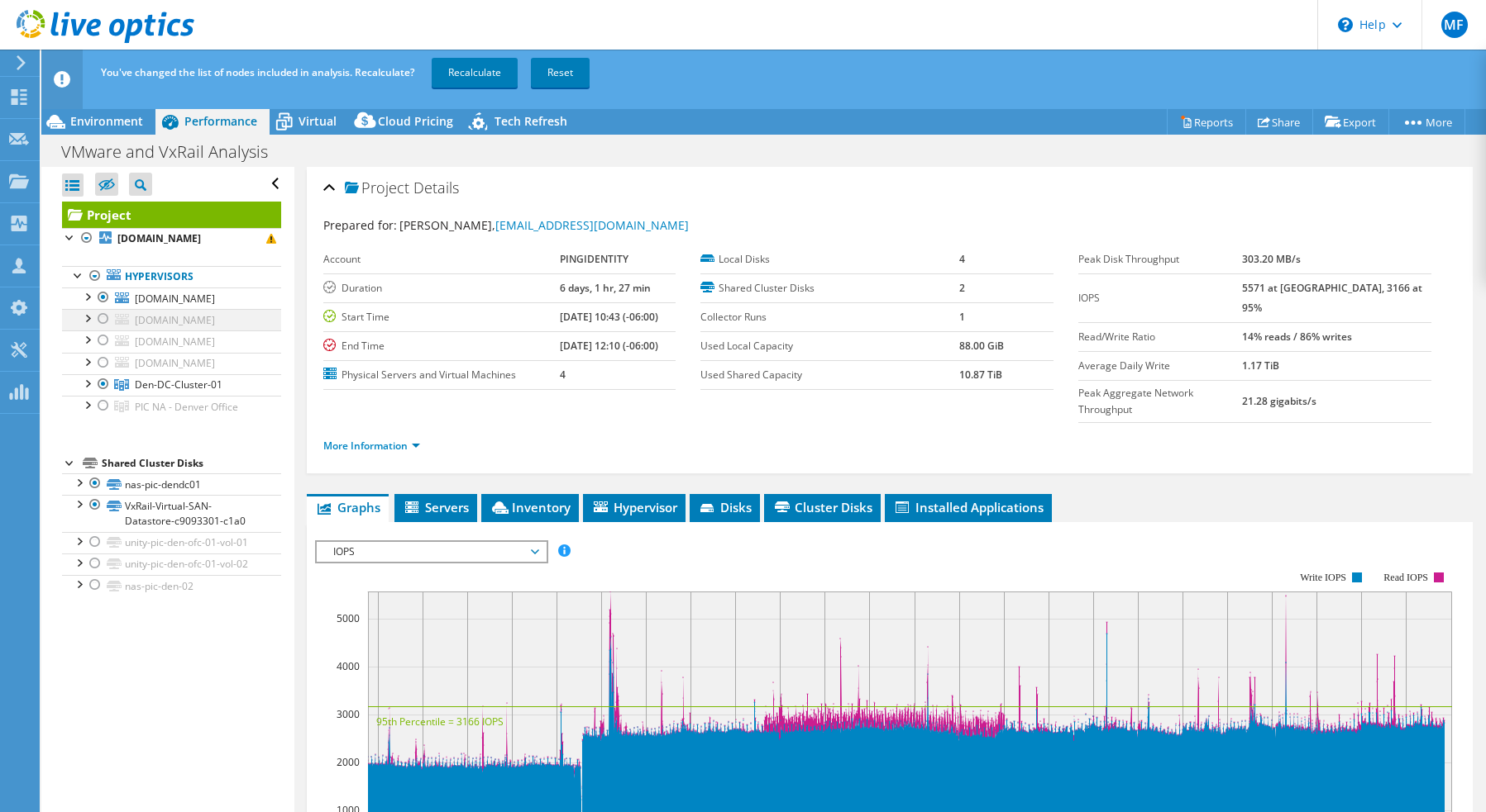
click at [104, 315] on div at bounding box center [103, 319] width 16 height 20
click at [104, 349] on div at bounding box center [103, 340] width 16 height 20
click at [104, 363] on div at bounding box center [103, 363] width 16 height 20
click at [104, 385] on div at bounding box center [103, 385] width 16 height 20
click at [103, 403] on div at bounding box center [103, 406] width 16 height 20
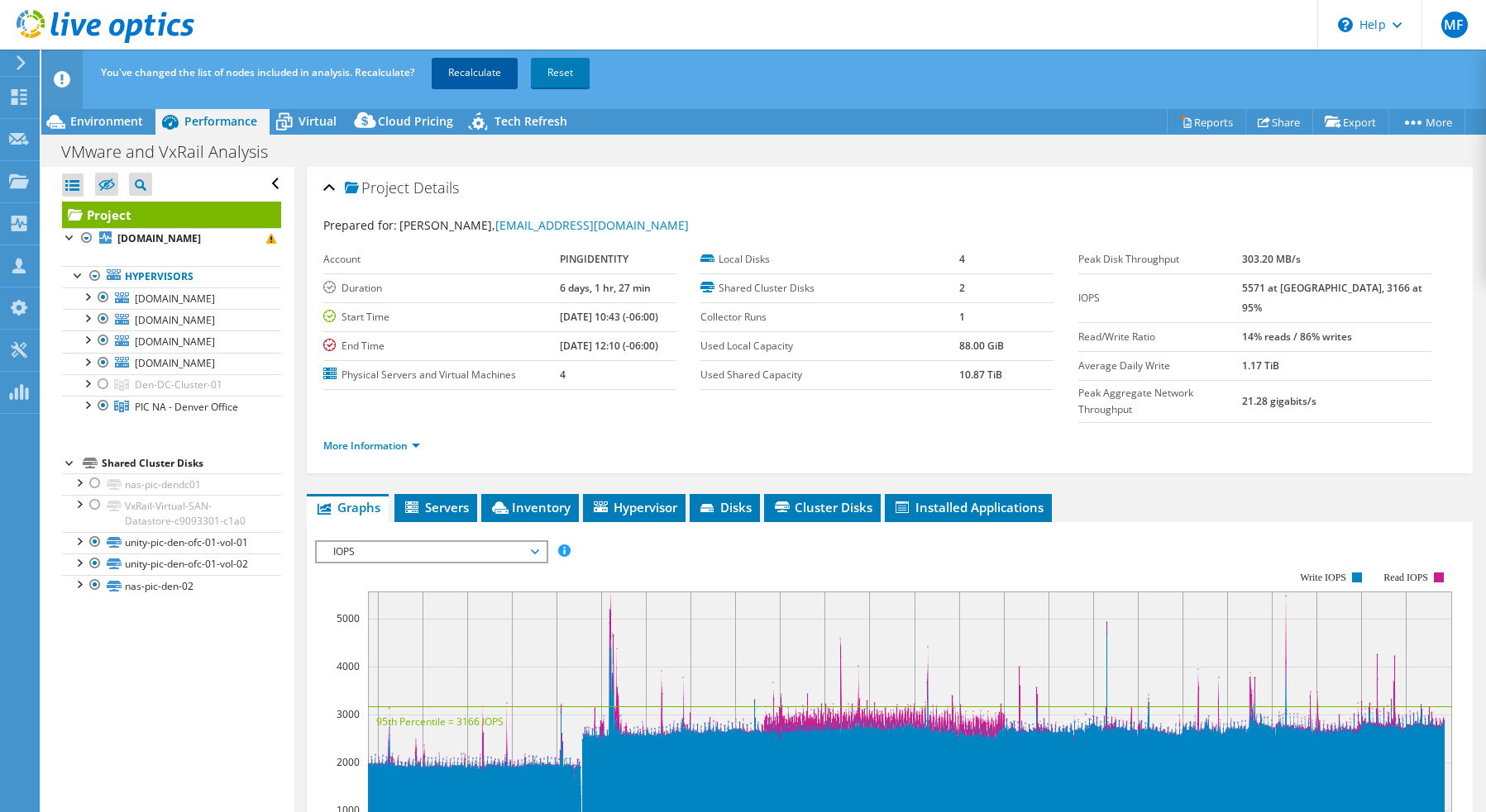
click at [509, 83] on link "Recalculate" at bounding box center [475, 72] width 86 height 30
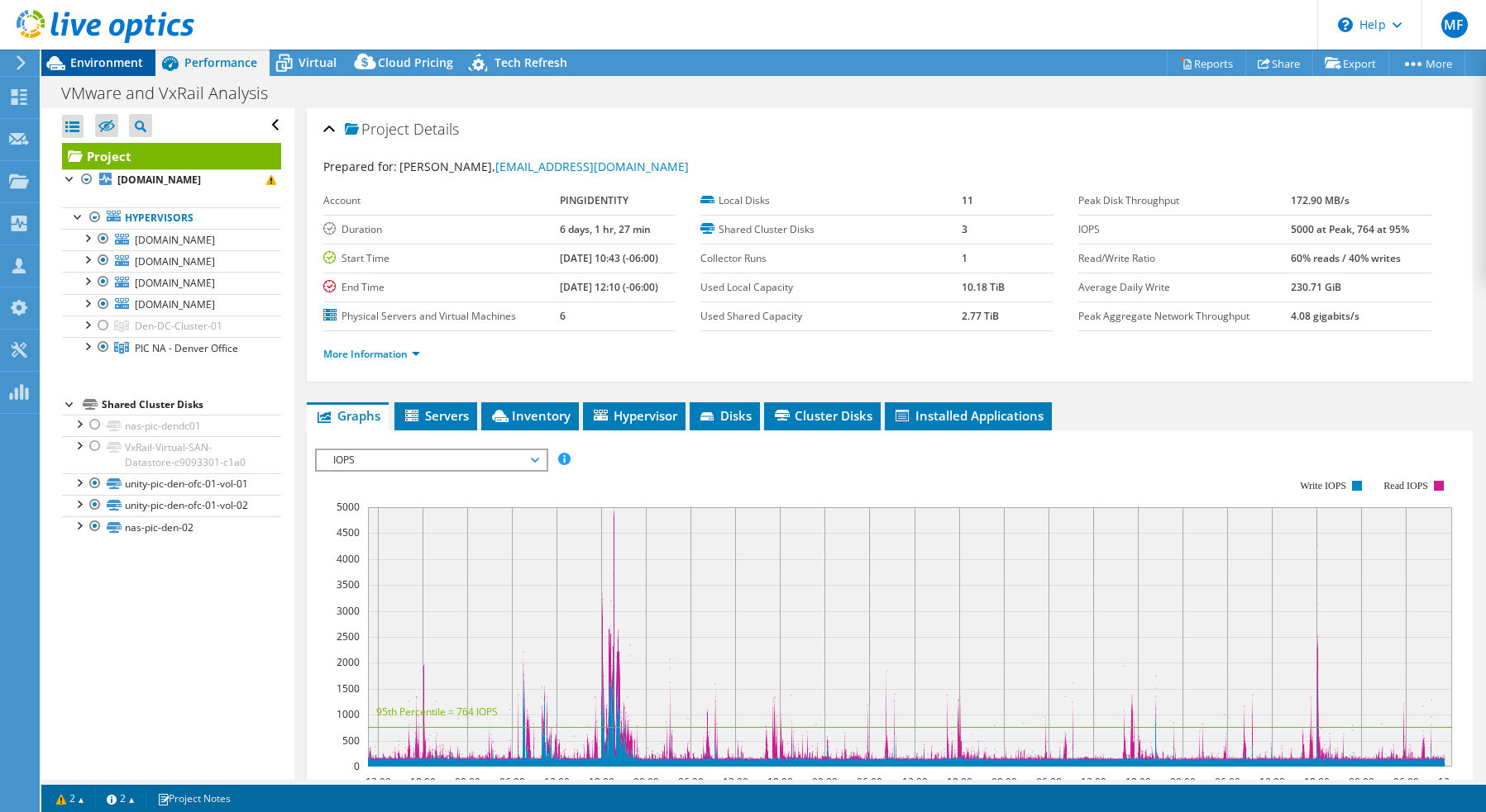
click at [138, 68] on span "Environment" at bounding box center [107, 62] width 72 height 15
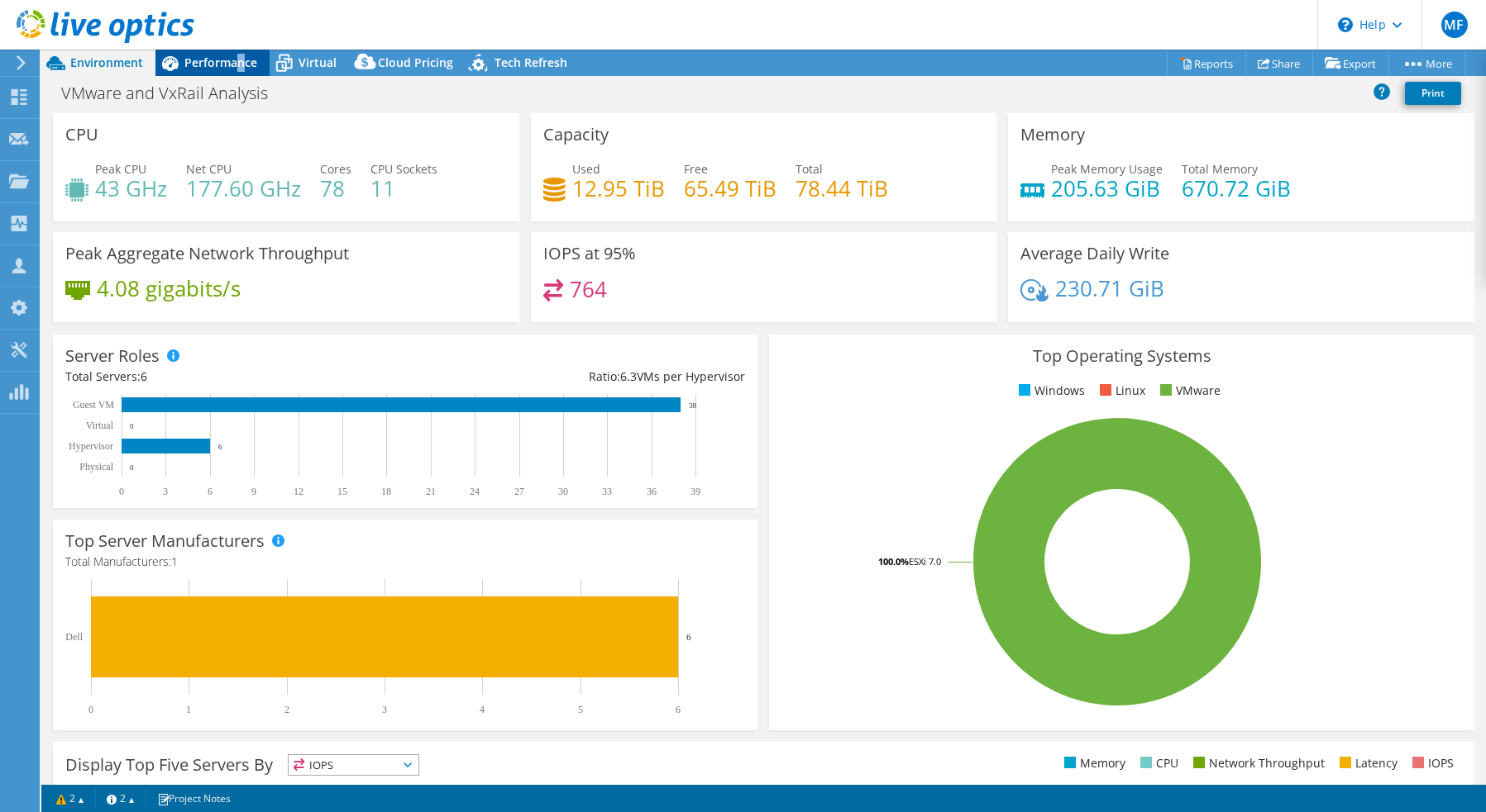
click at [240, 57] on span "Performance" at bounding box center [221, 62] width 72 height 15
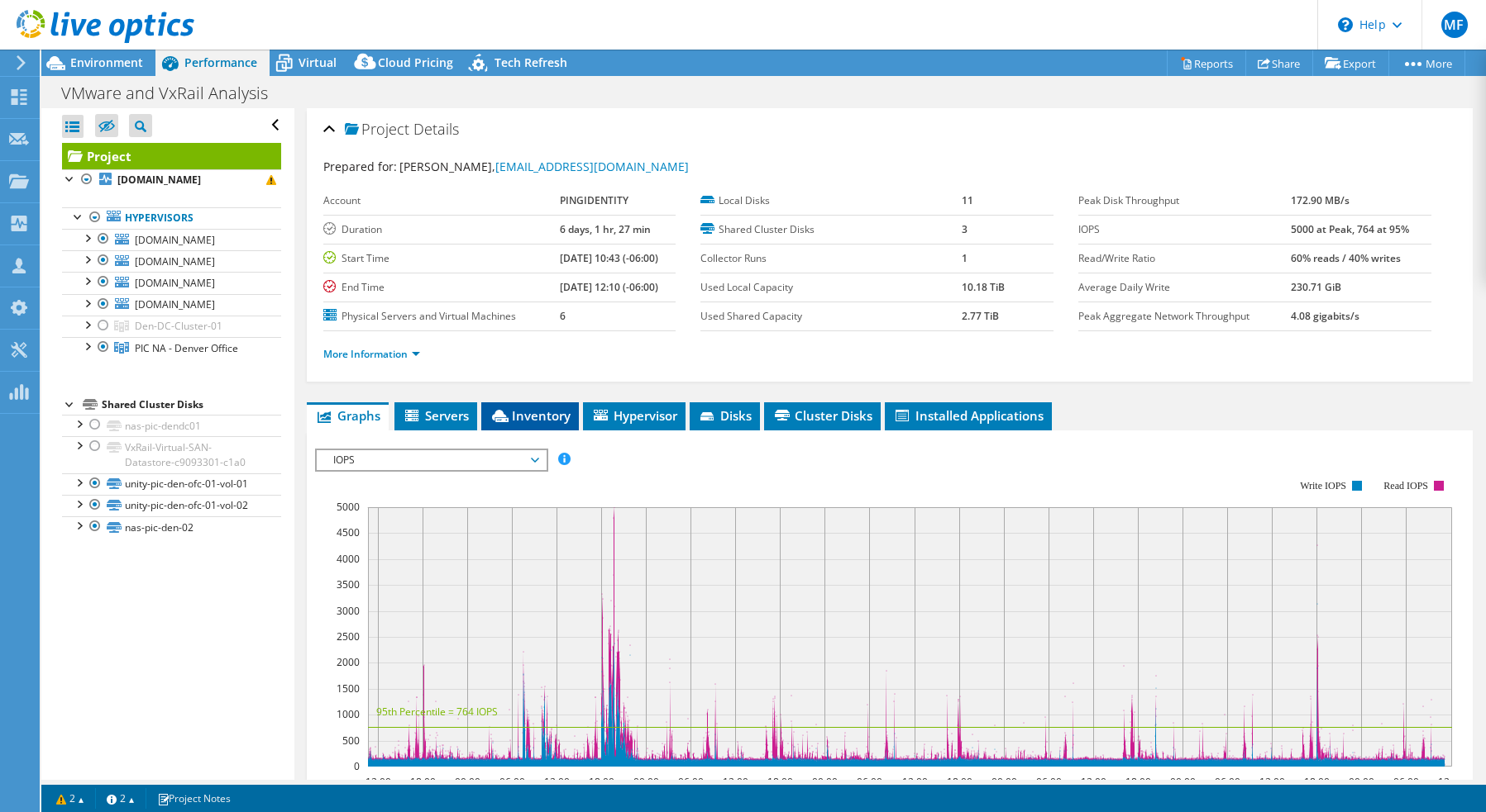
click at [536, 413] on span "Inventory" at bounding box center [529, 416] width 81 height 16
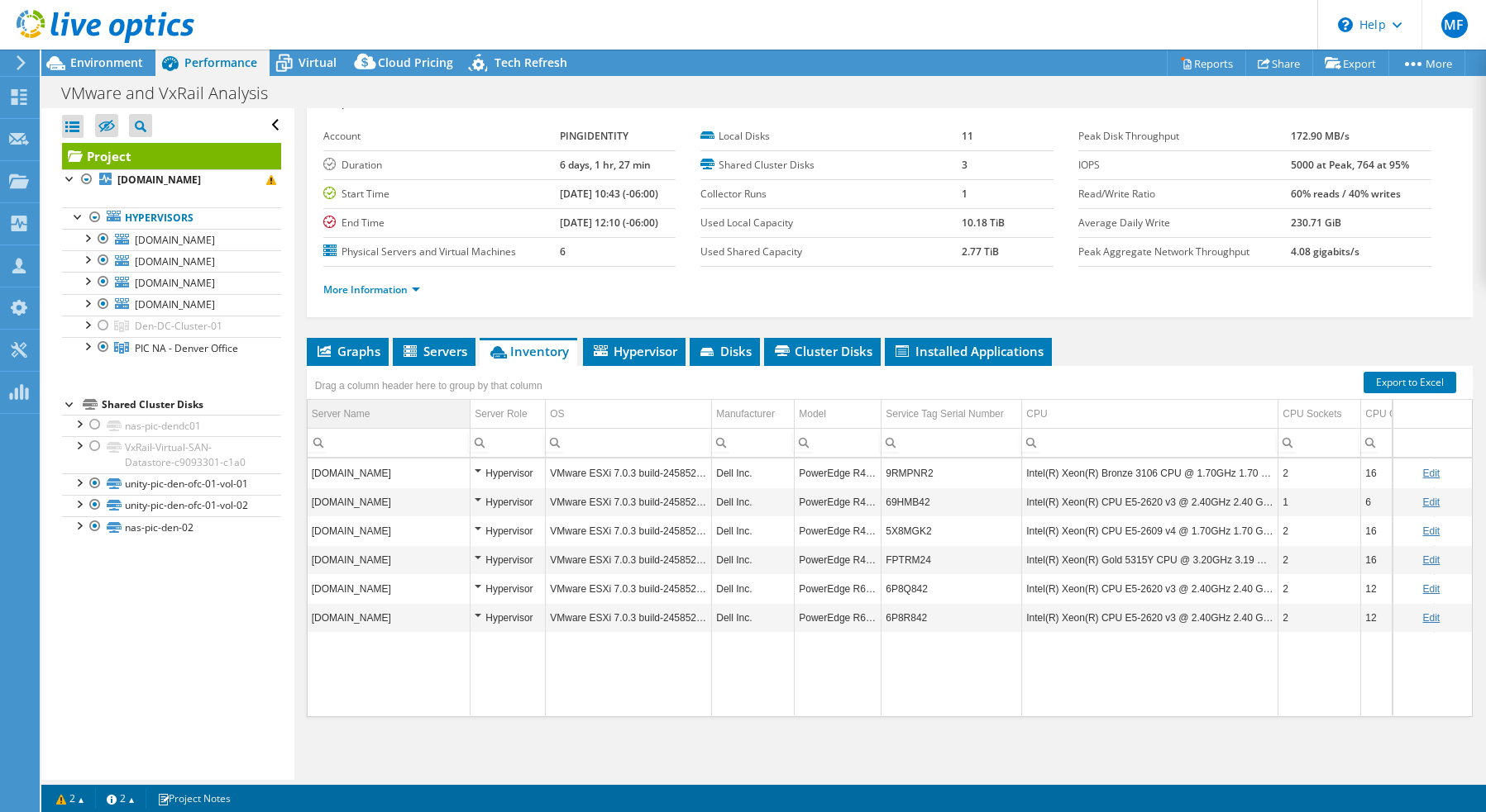
click at [417, 400] on td "Server Name" at bounding box center [389, 415] width 163 height 29
click at [110, 323] on div at bounding box center [103, 326] width 16 height 20
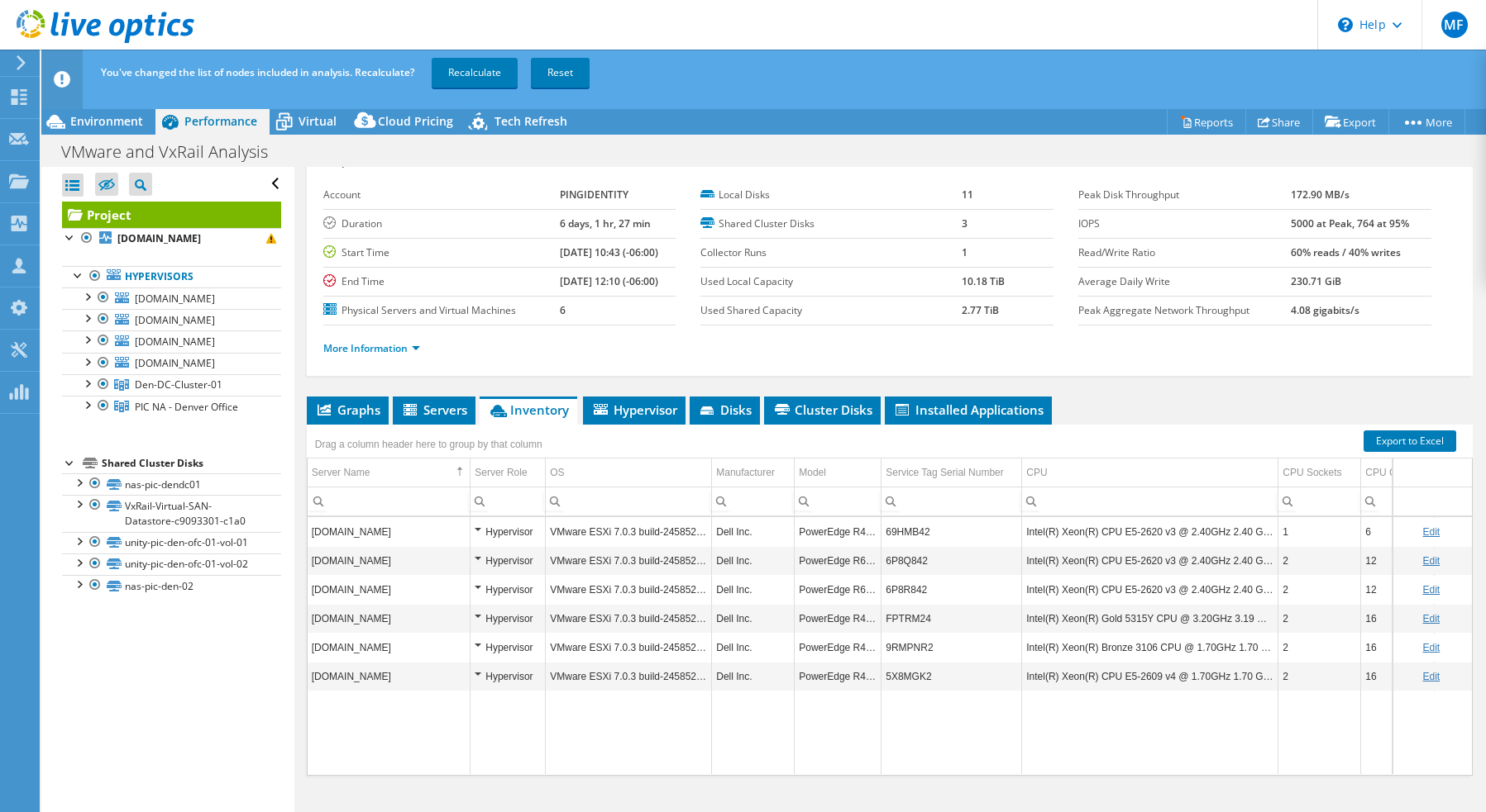
click at [476, 53] on div "You've changed the list of nodes included in analysis. Recalculate? Recalculate…" at bounding box center [794, 72] width 1395 height 46
click at [486, 100] on header "You've changed the list of nodes included in analysis. Recalculate? Recalculate…" at bounding box center [789, 80] width 1495 height 60
click at [486, 86] on link "Recalculate" at bounding box center [475, 72] width 86 height 30
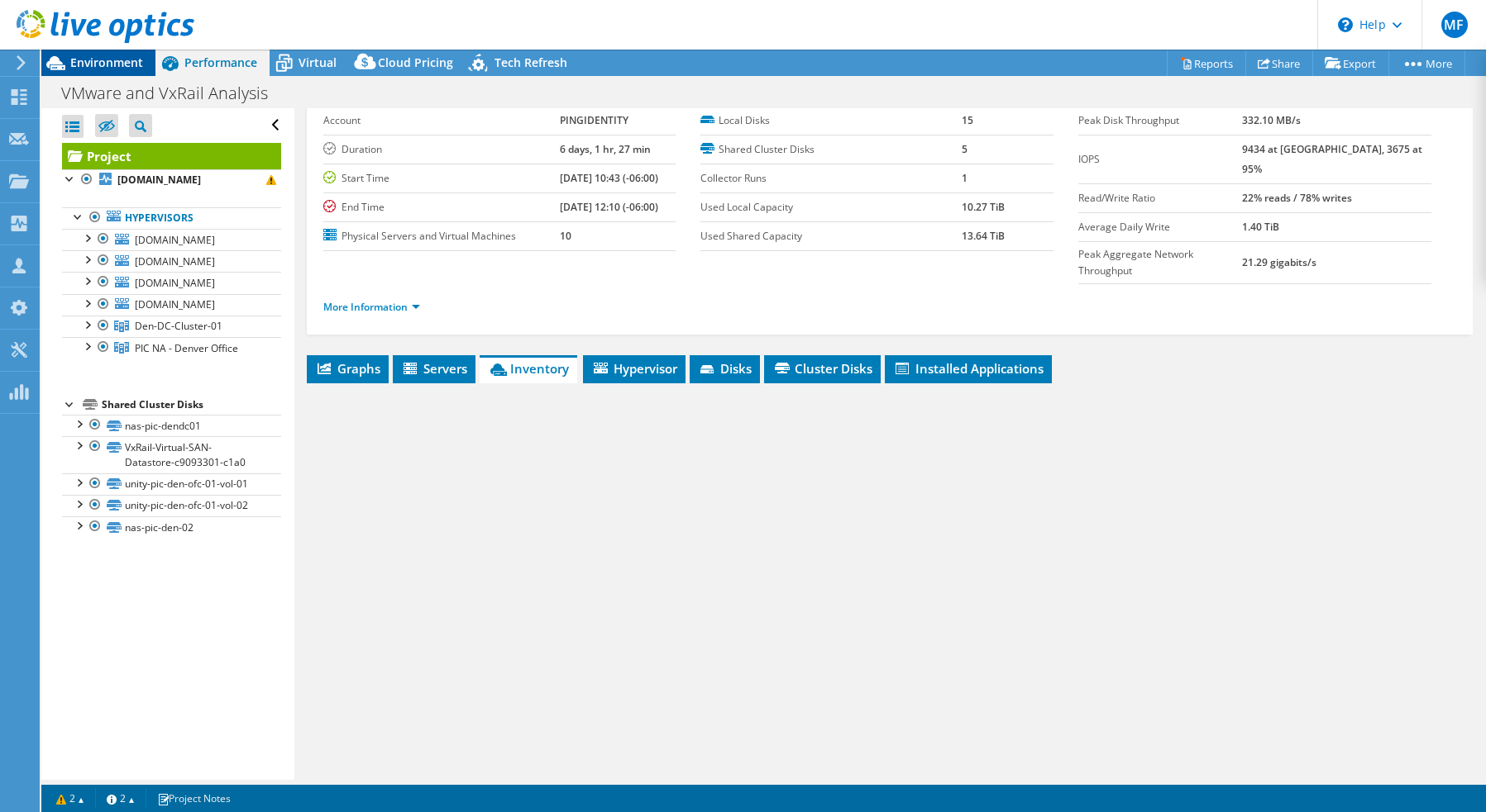
click at [119, 57] on span "Environment" at bounding box center [107, 62] width 72 height 15
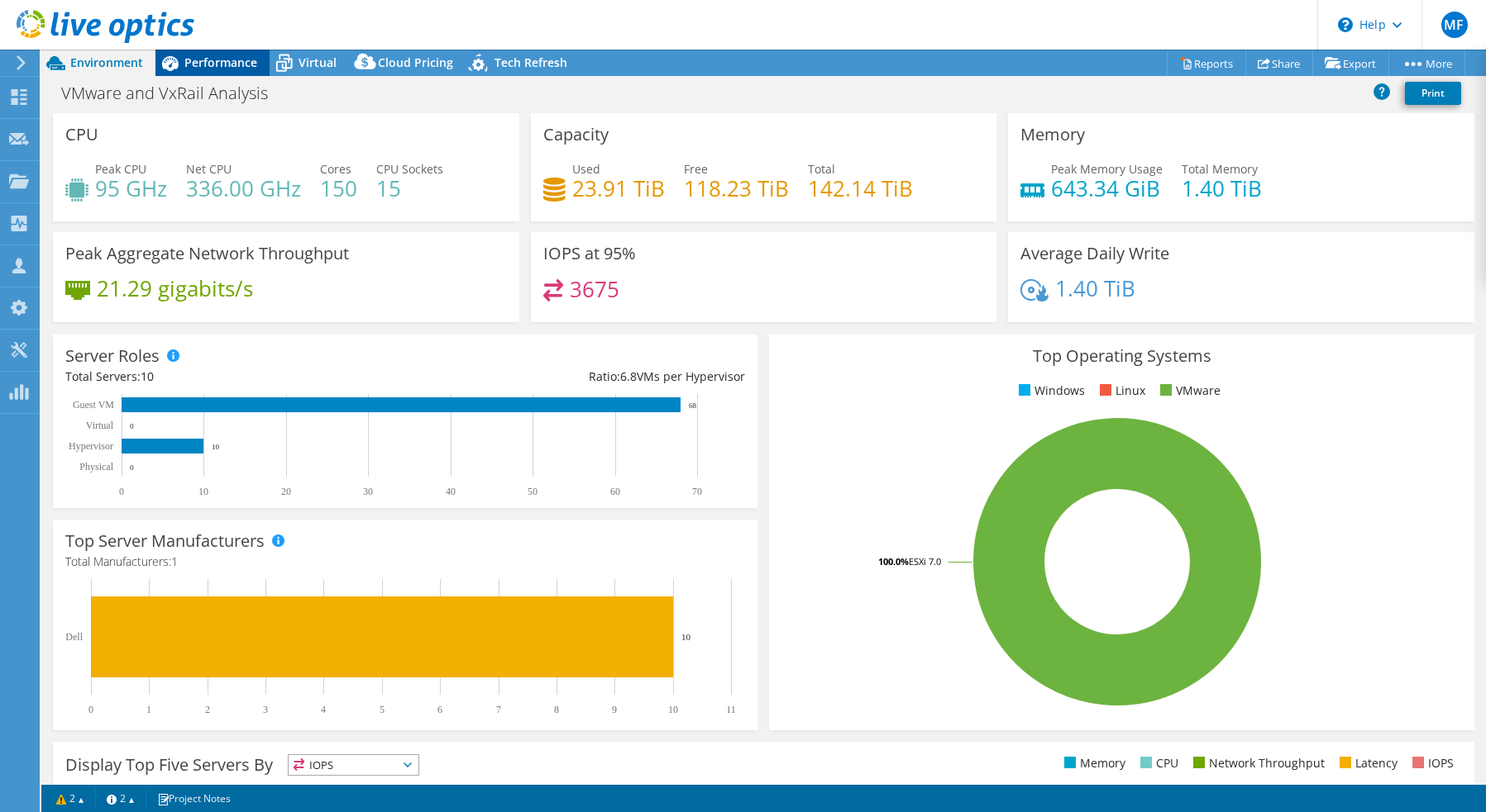
click at [223, 54] on span "Performance" at bounding box center [221, 62] width 72 height 15
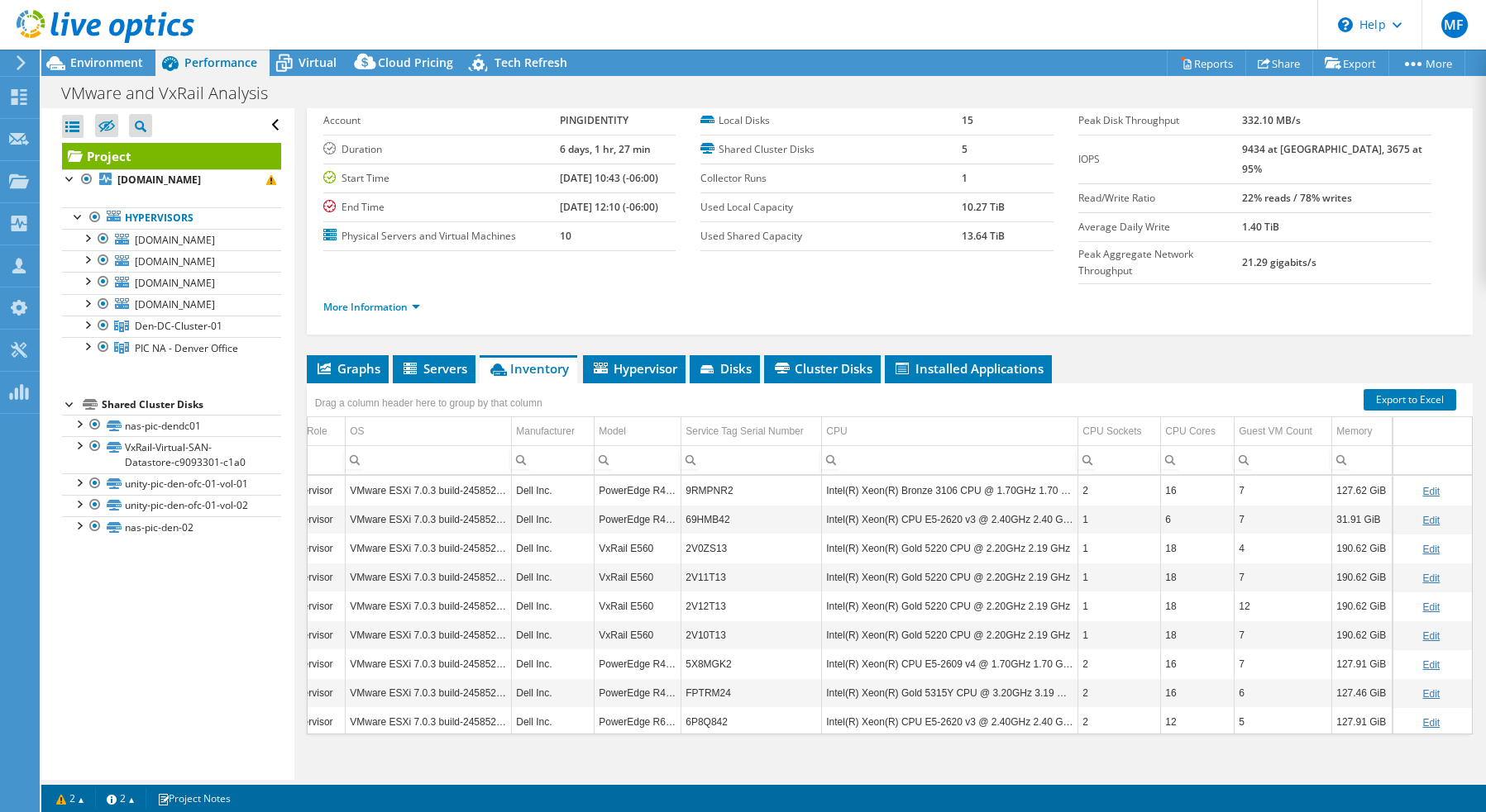
scroll to position [0, 200]
click at [1192, 422] on div "CPU Cores" at bounding box center [1190, 432] width 51 height 20
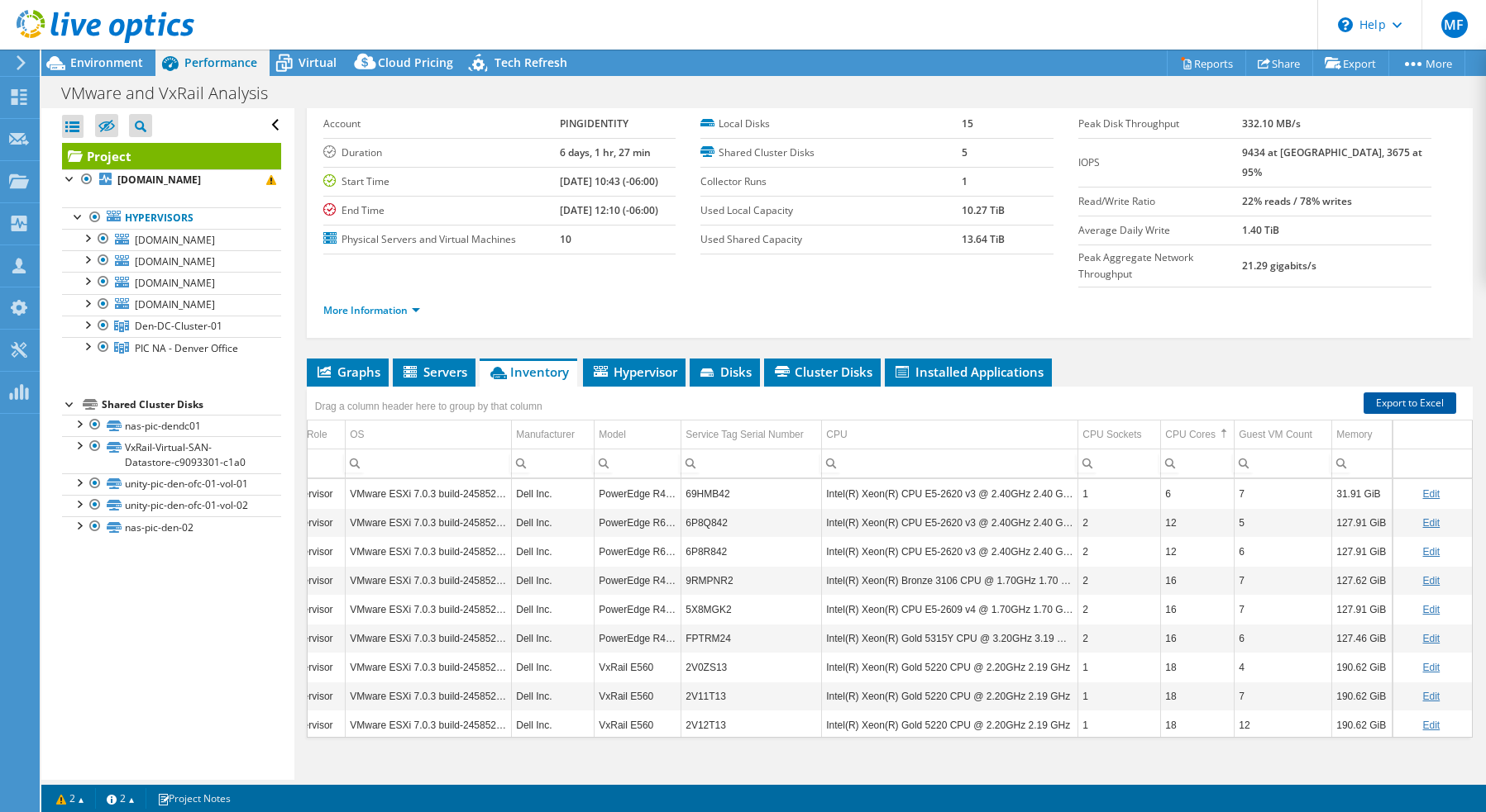
click at [1405, 393] on link "Export to Excel" at bounding box center [1409, 404] width 92 height 22
